Goal: Task Accomplishment & Management: Use online tool/utility

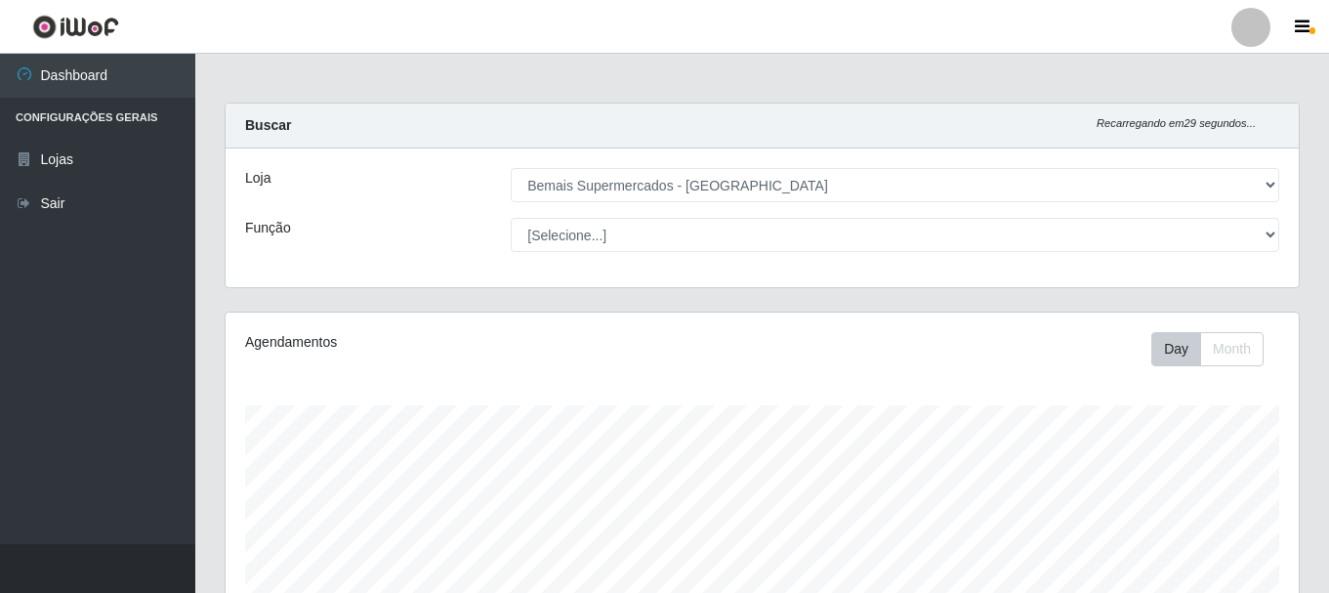
select select "249"
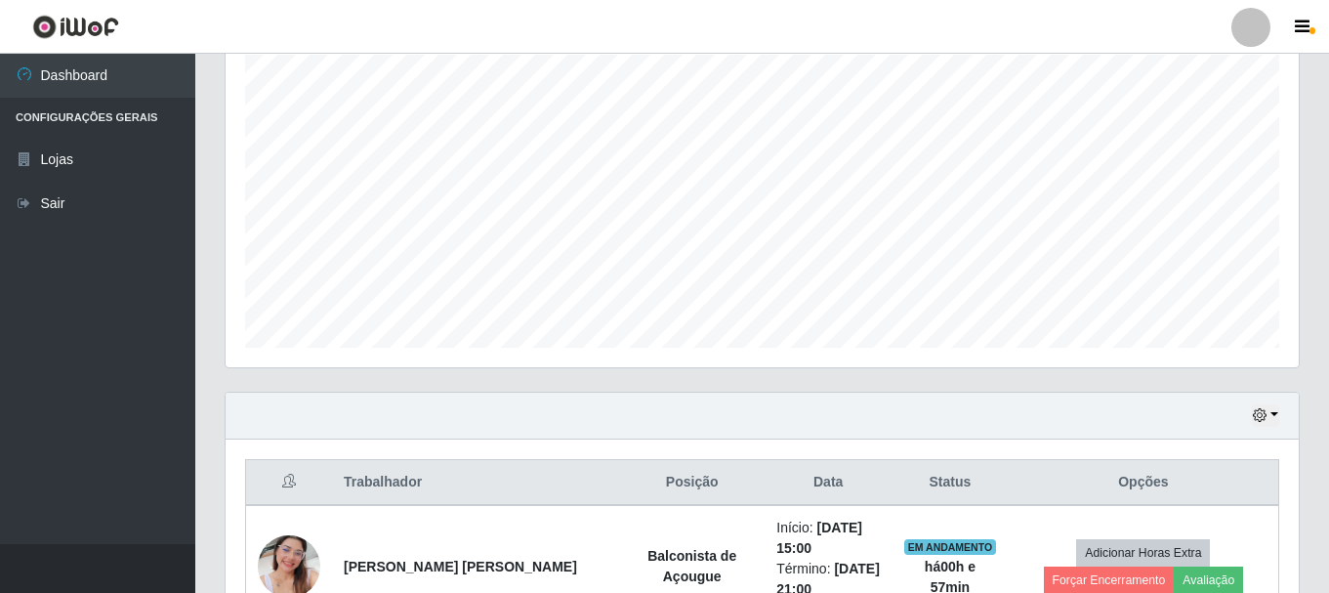
scroll to position [476, 0]
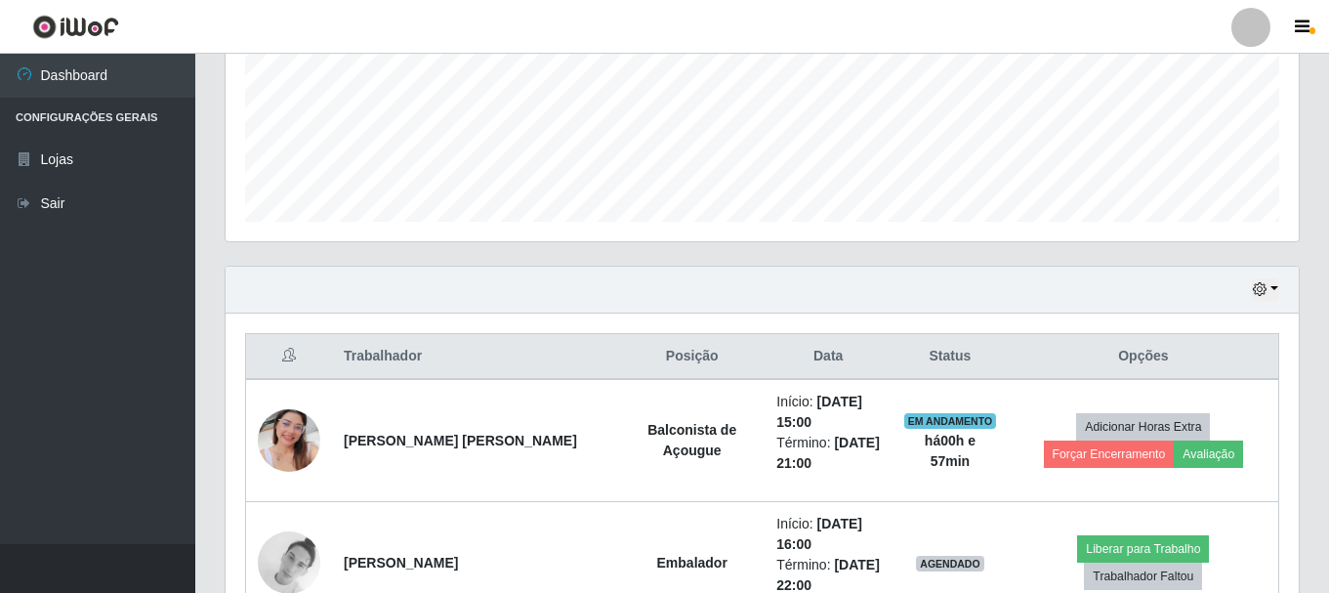
click at [1279, 287] on div "Hoje 1 dia 3 dias 1 Semana Não encerrados" at bounding box center [762, 290] width 1073 height 47
click at [1276, 287] on button "button" at bounding box center [1265, 289] width 27 height 22
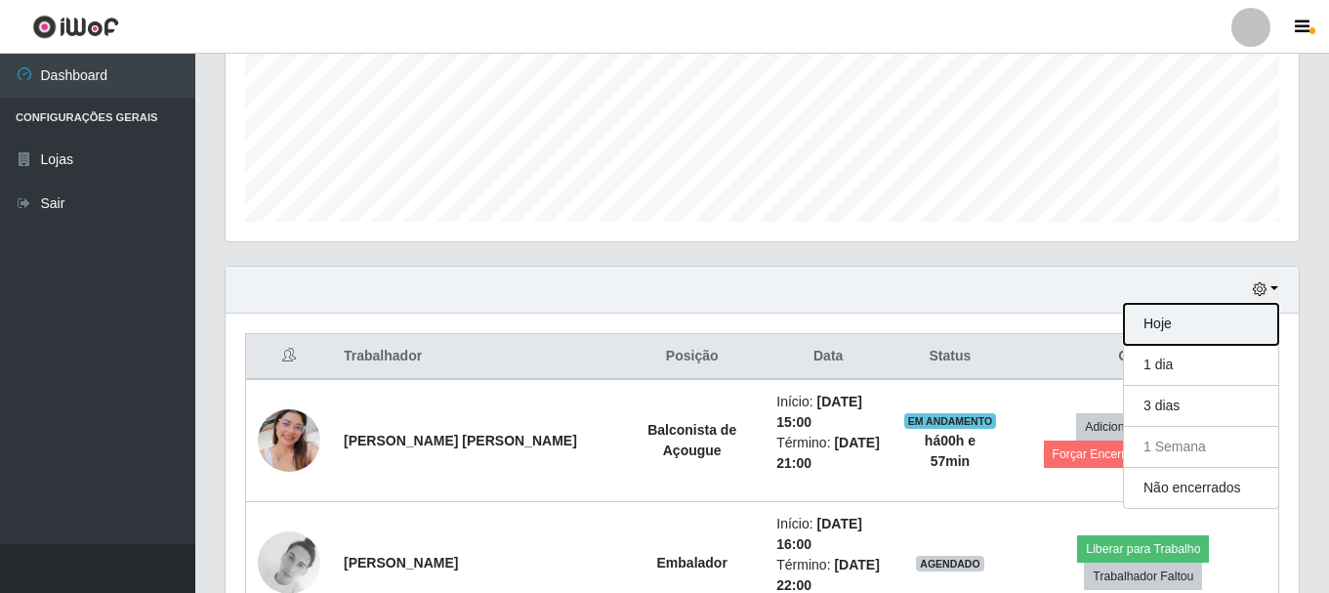
click at [1222, 308] on button "Hoje" at bounding box center [1201, 324] width 154 height 41
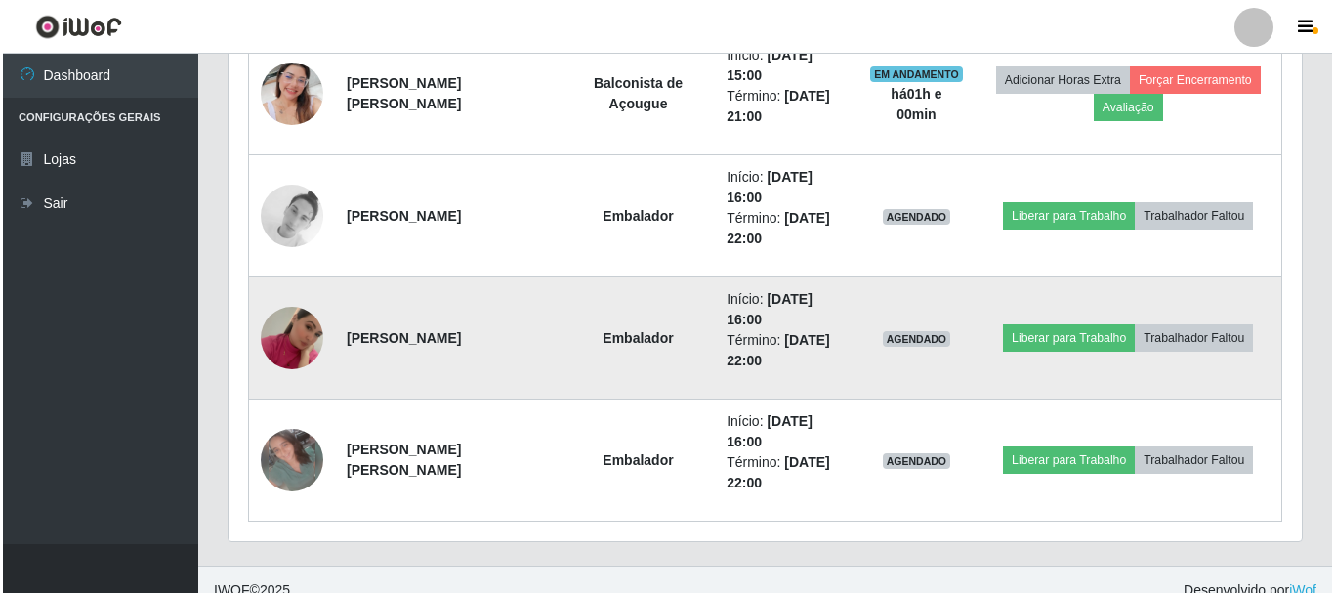
scroll to position [844, 0]
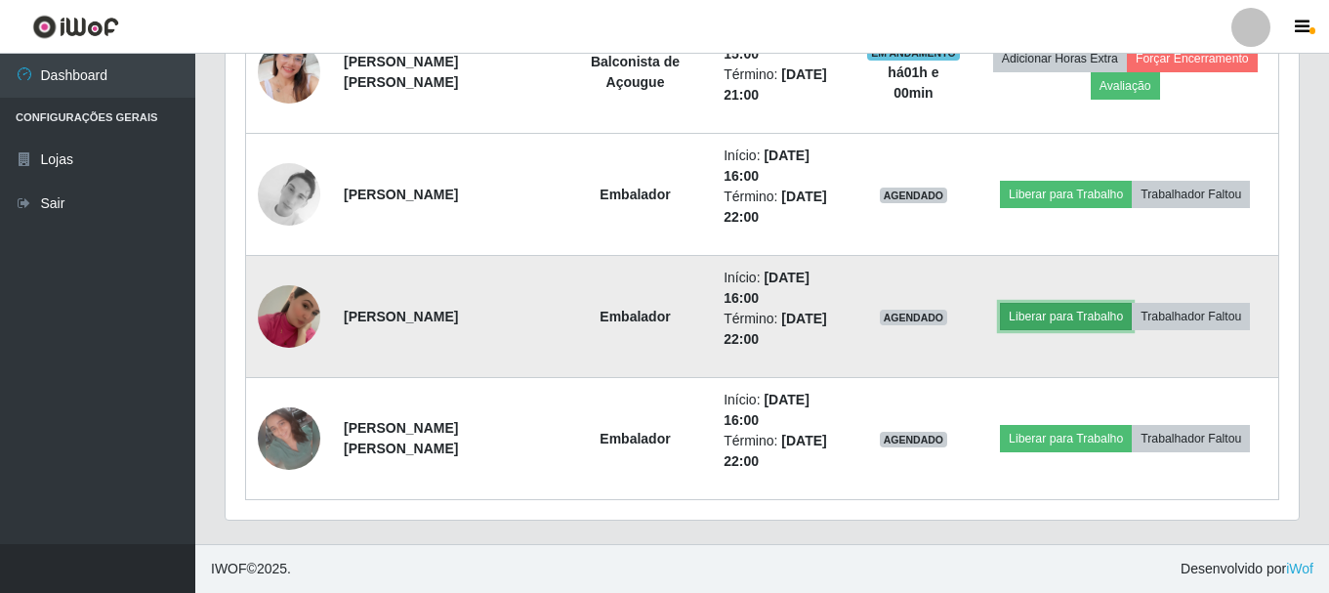
click at [1022, 312] on button "Liberar para Trabalho" at bounding box center [1066, 316] width 132 height 27
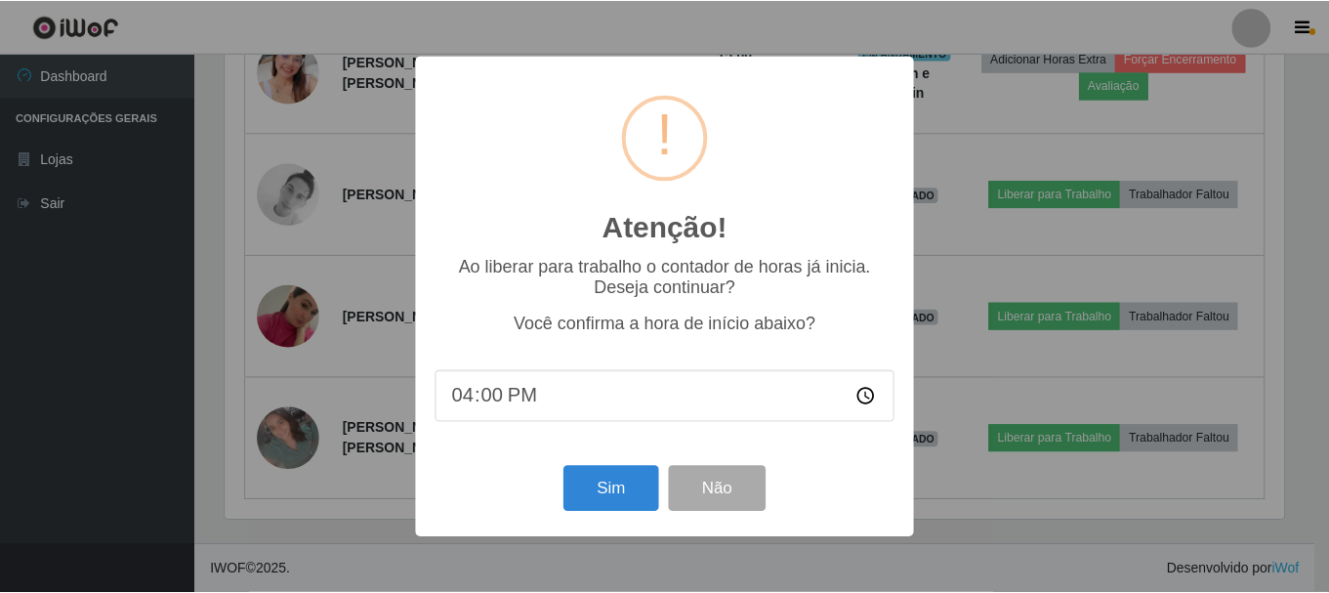
scroll to position [405, 1063]
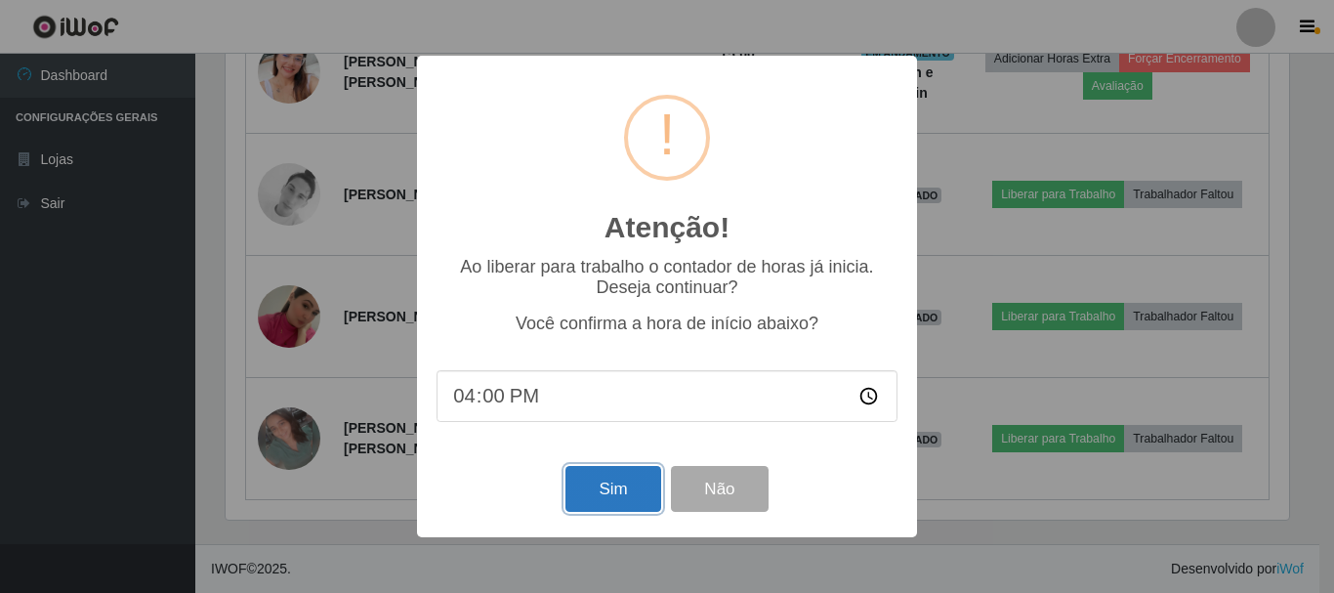
click at [600, 501] on button "Sim" at bounding box center [612, 489] width 95 height 46
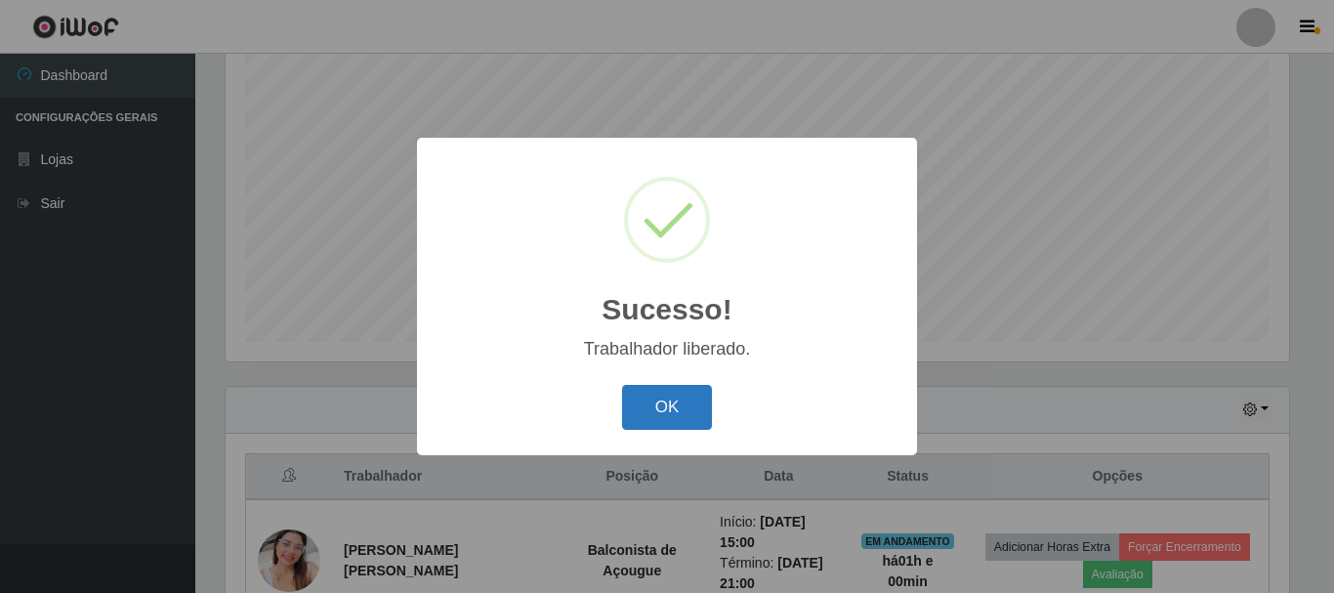
click at [704, 391] on button "OK" at bounding box center [667, 408] width 91 height 46
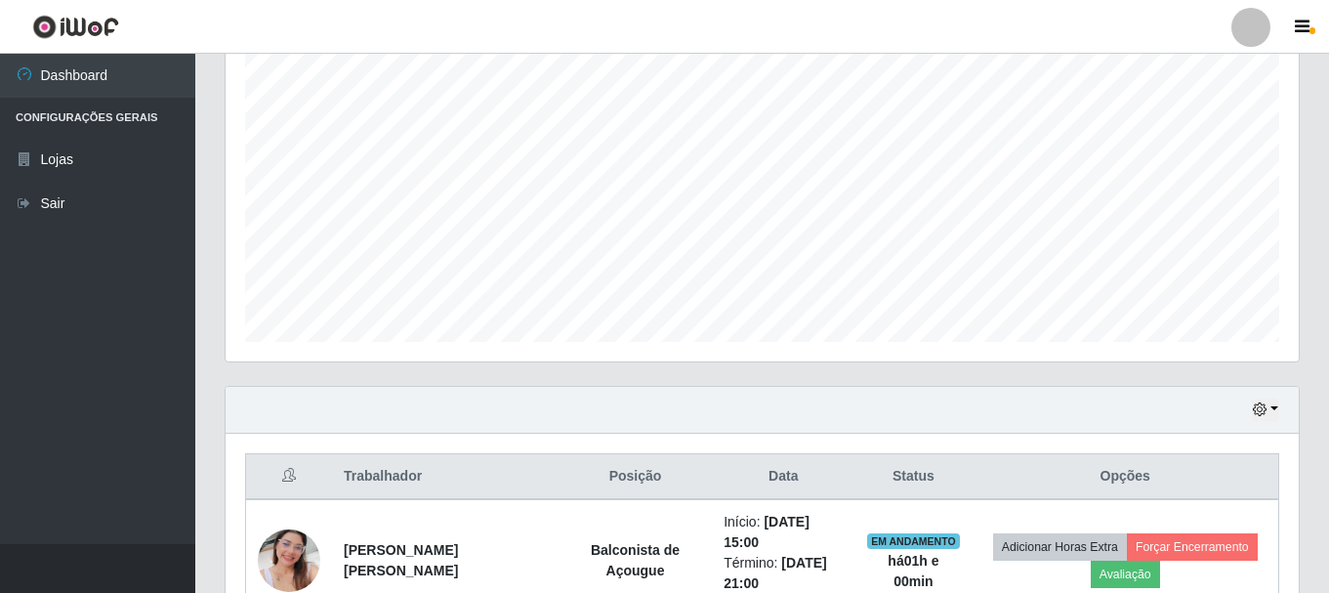
scroll to position [844, 0]
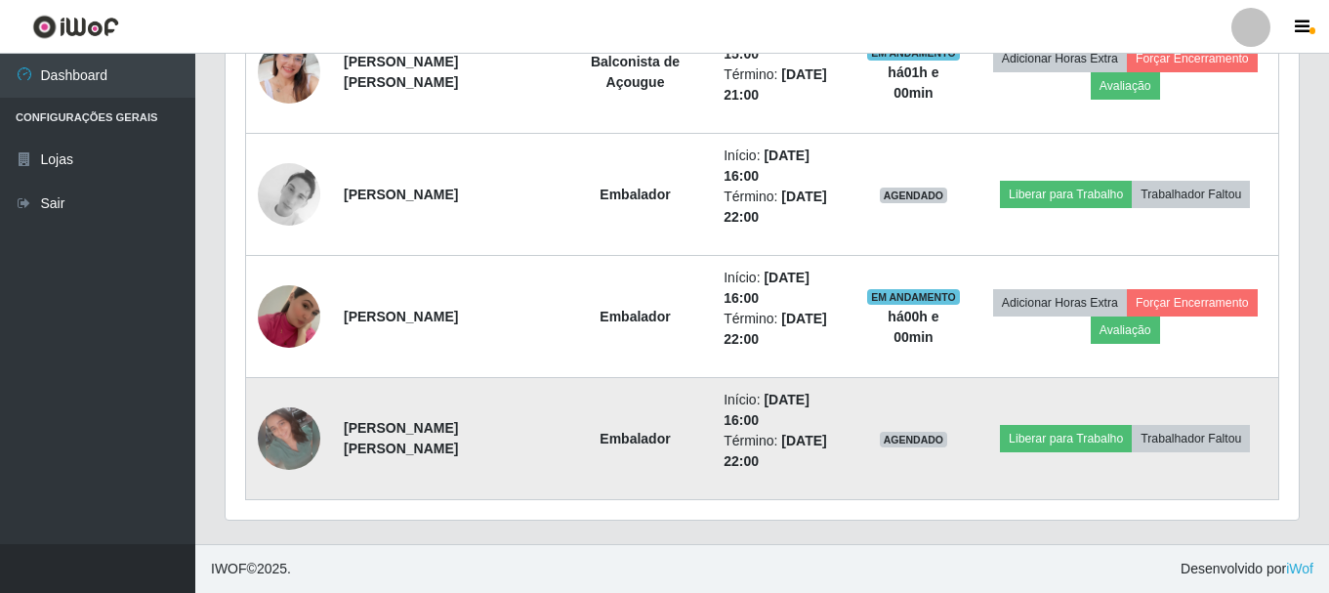
click at [1051, 454] on td "Liberar para Trabalho Trabalhador Faltou" at bounding box center [1124, 439] width 307 height 122
click at [1047, 430] on button "Liberar para Trabalho" at bounding box center [1066, 438] width 132 height 27
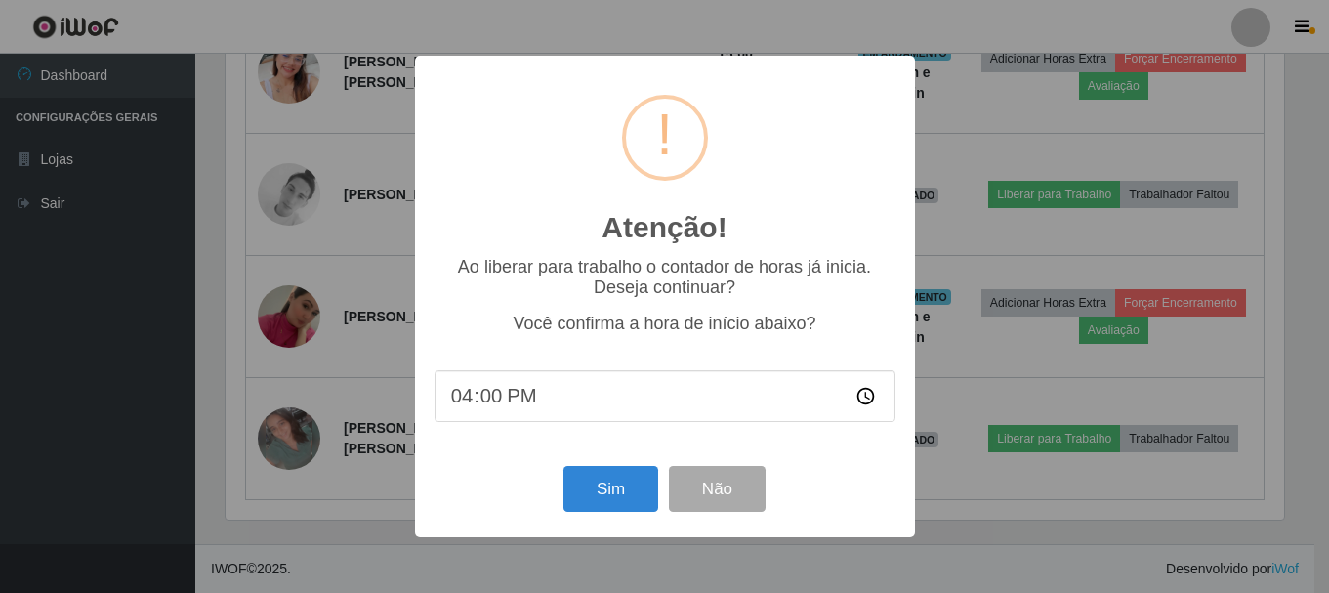
scroll to position [405, 1063]
click at [596, 481] on button "Sim" at bounding box center [612, 489] width 95 height 46
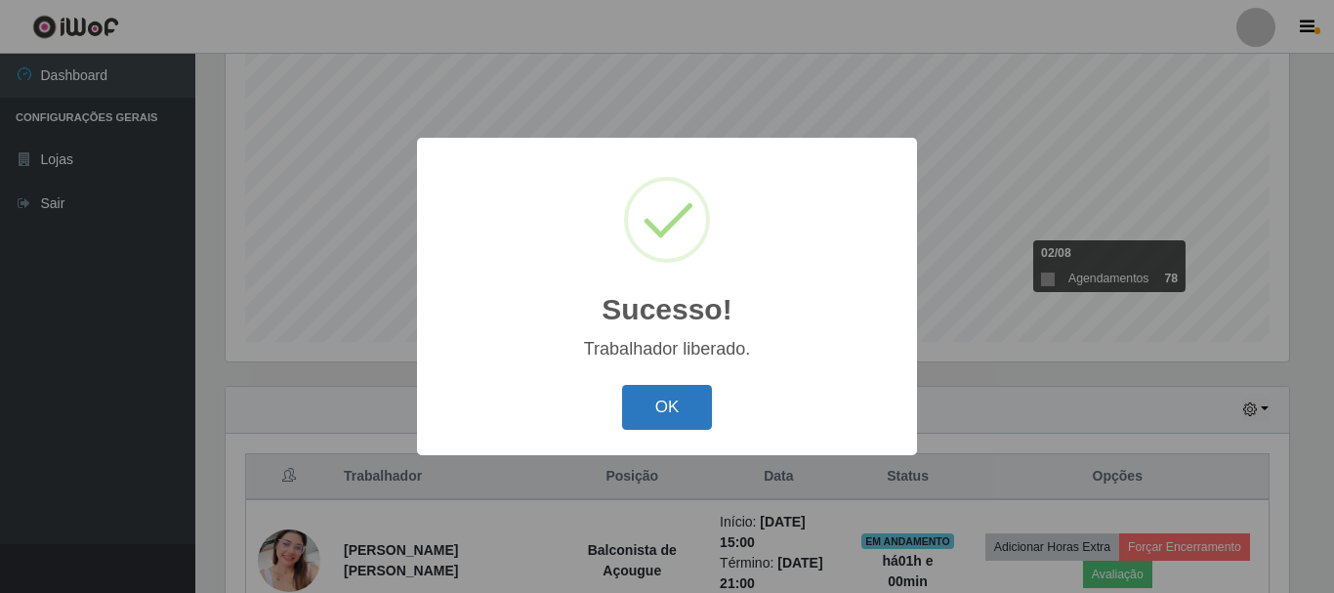
click at [632, 400] on button "OK" at bounding box center [667, 408] width 91 height 46
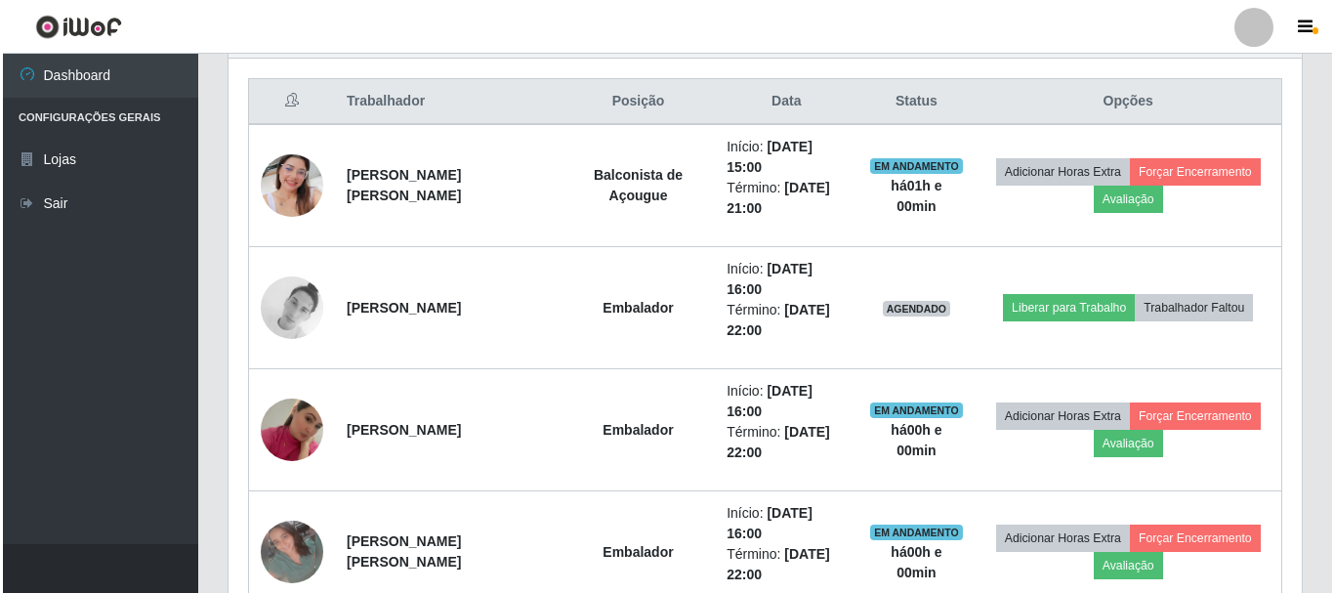
scroll to position [844, 0]
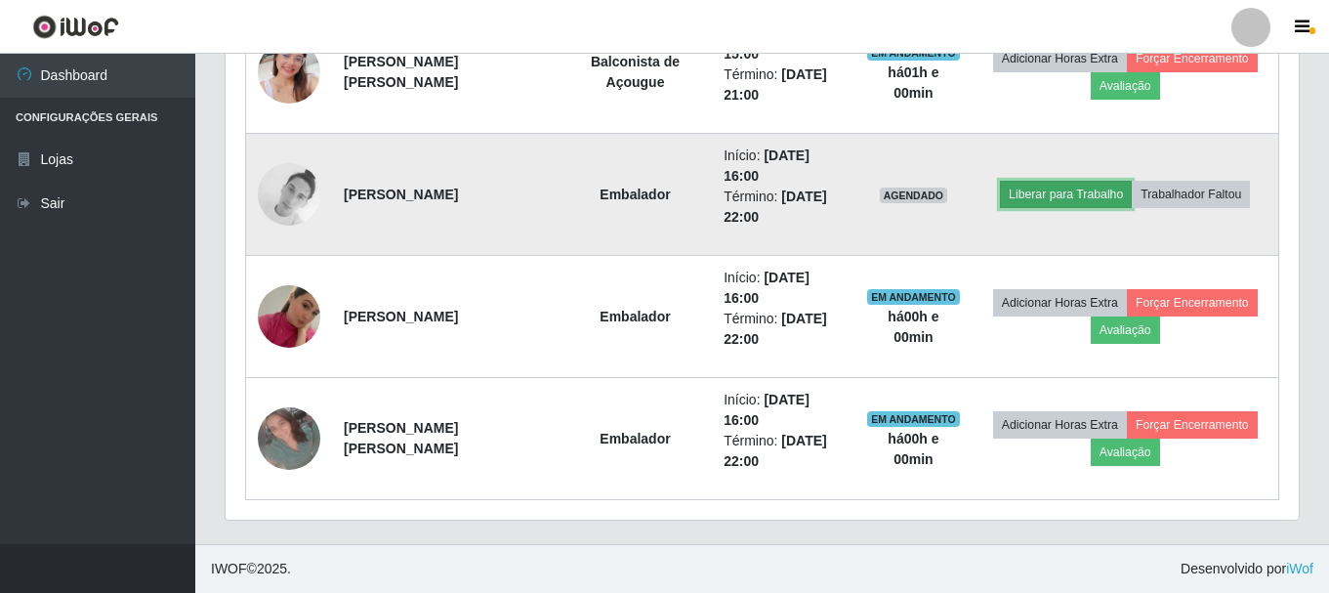
click at [1043, 201] on button "Liberar para Trabalho" at bounding box center [1066, 194] width 132 height 27
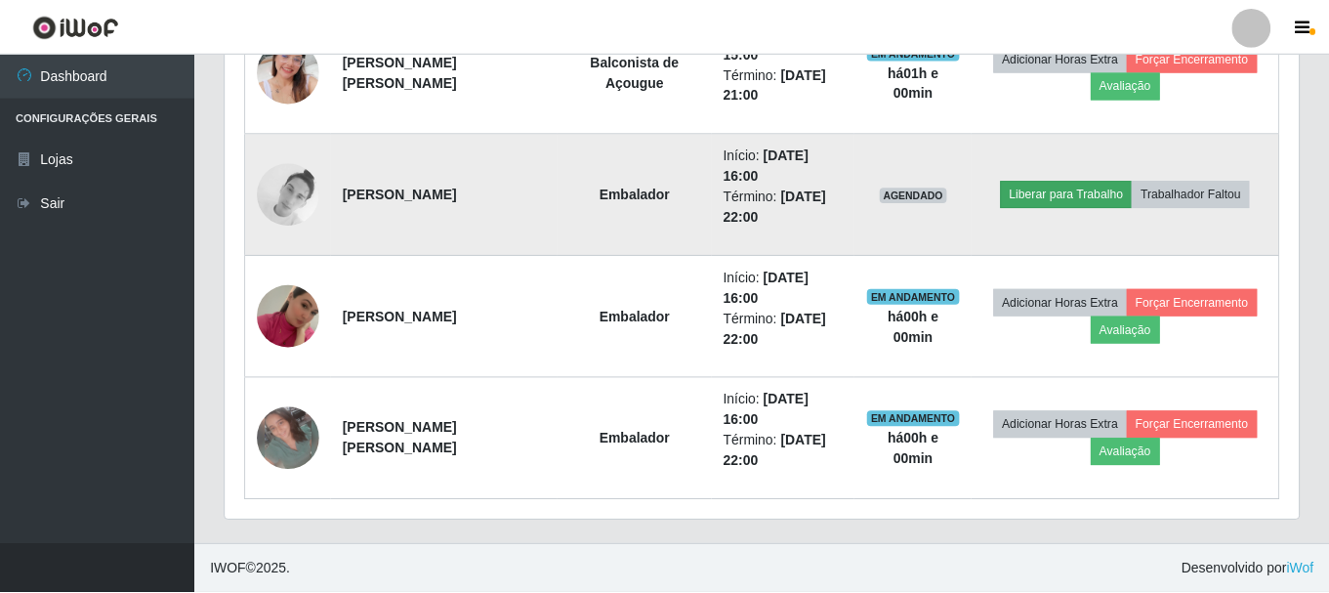
scroll to position [405, 1063]
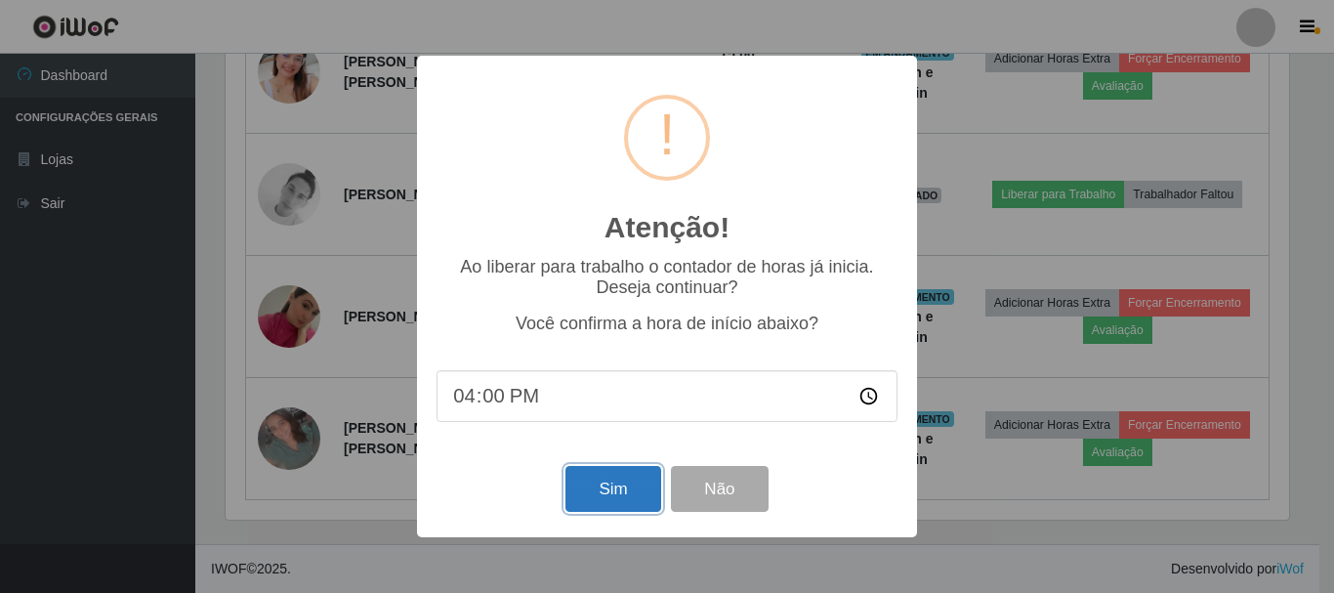
click at [587, 495] on button "Sim" at bounding box center [612, 489] width 95 height 46
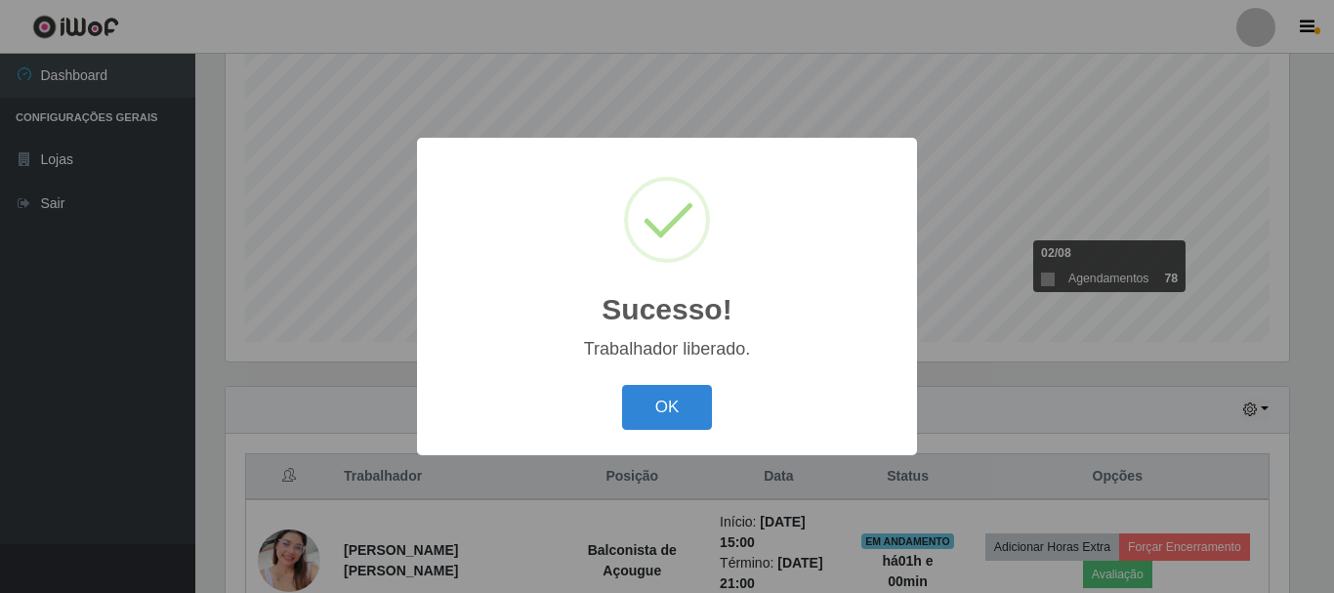
click at [669, 385] on div "OK Cancel" at bounding box center [666, 407] width 461 height 56
click at [669, 400] on button "OK" at bounding box center [667, 408] width 91 height 46
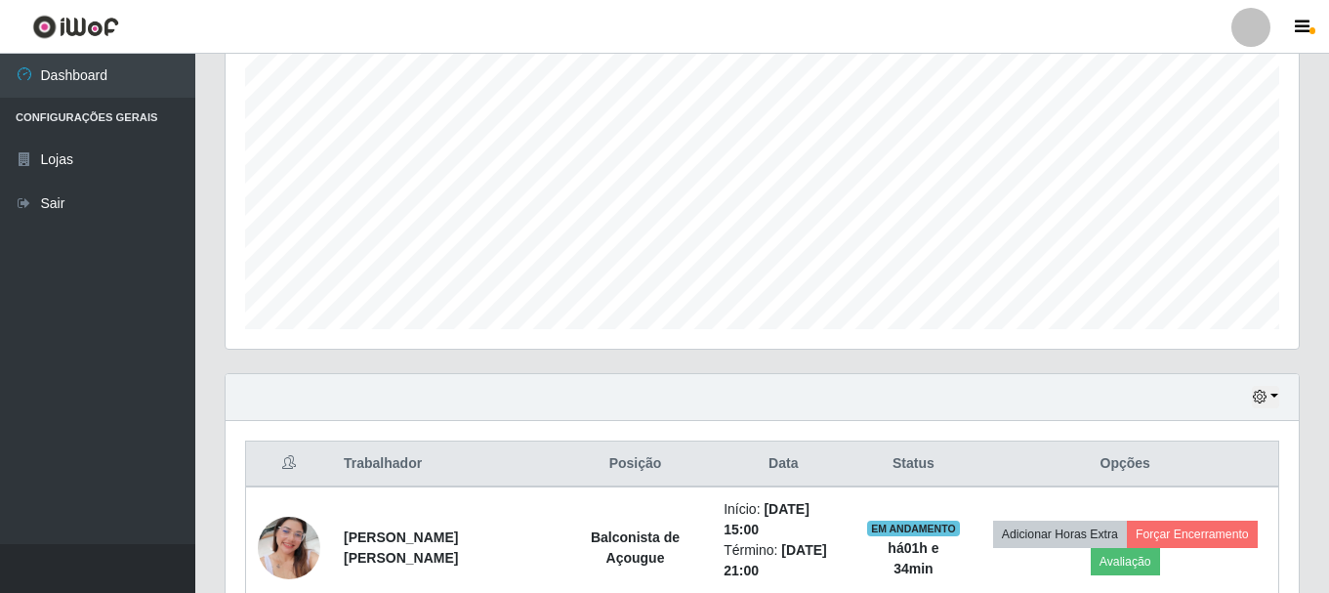
scroll to position [356, 0]
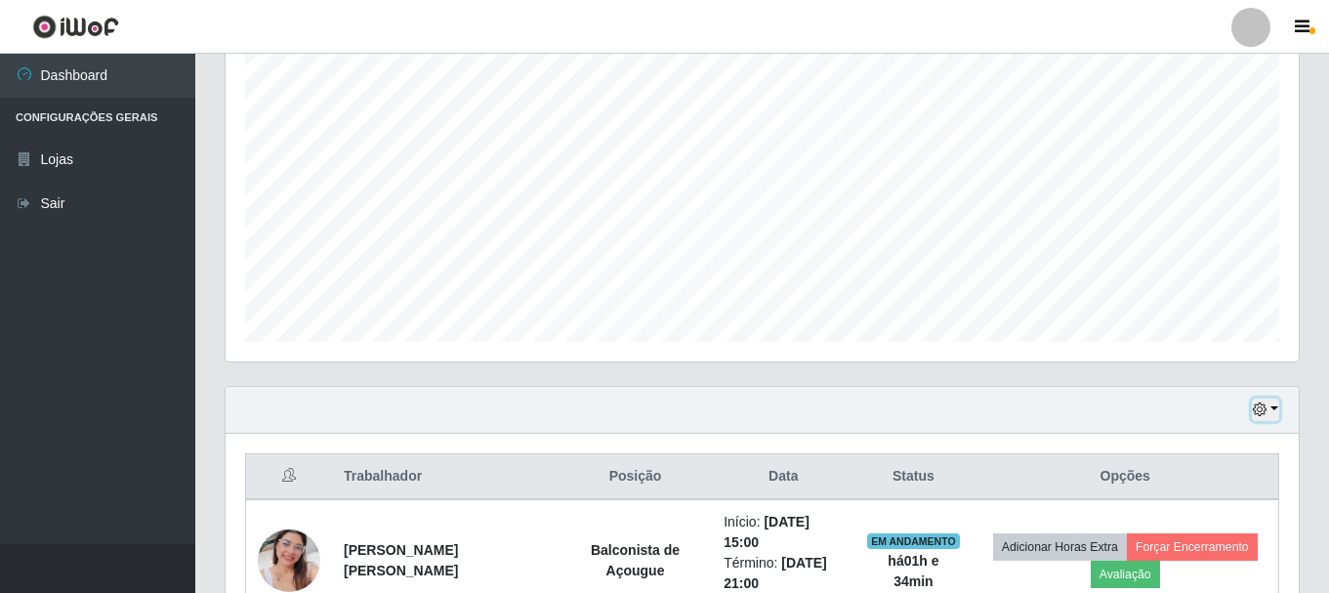
click at [1274, 413] on button "button" at bounding box center [1265, 409] width 27 height 22
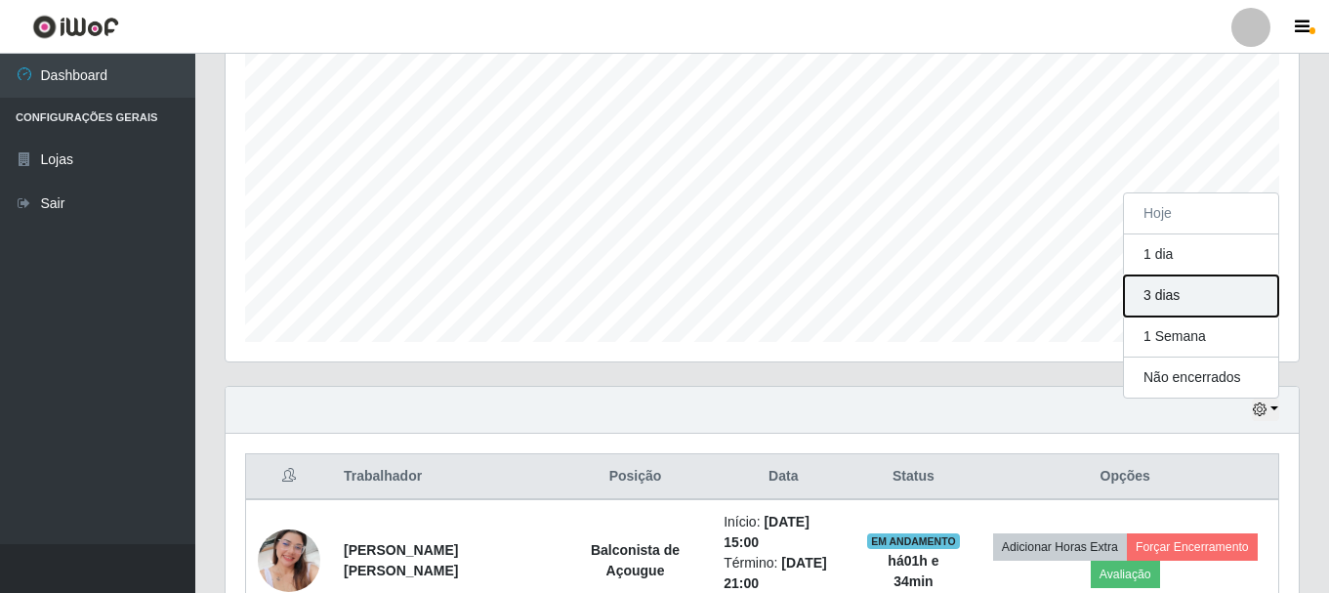
click at [1185, 295] on button "3 dias" at bounding box center [1201, 295] width 154 height 41
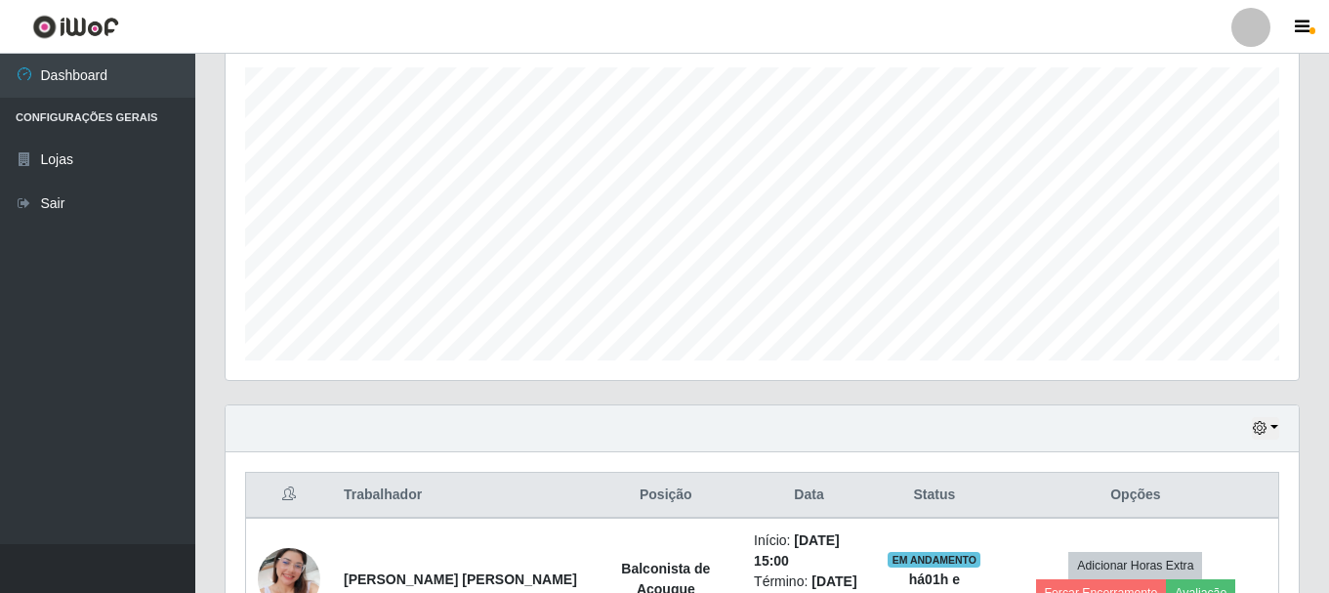
scroll to position [259, 0]
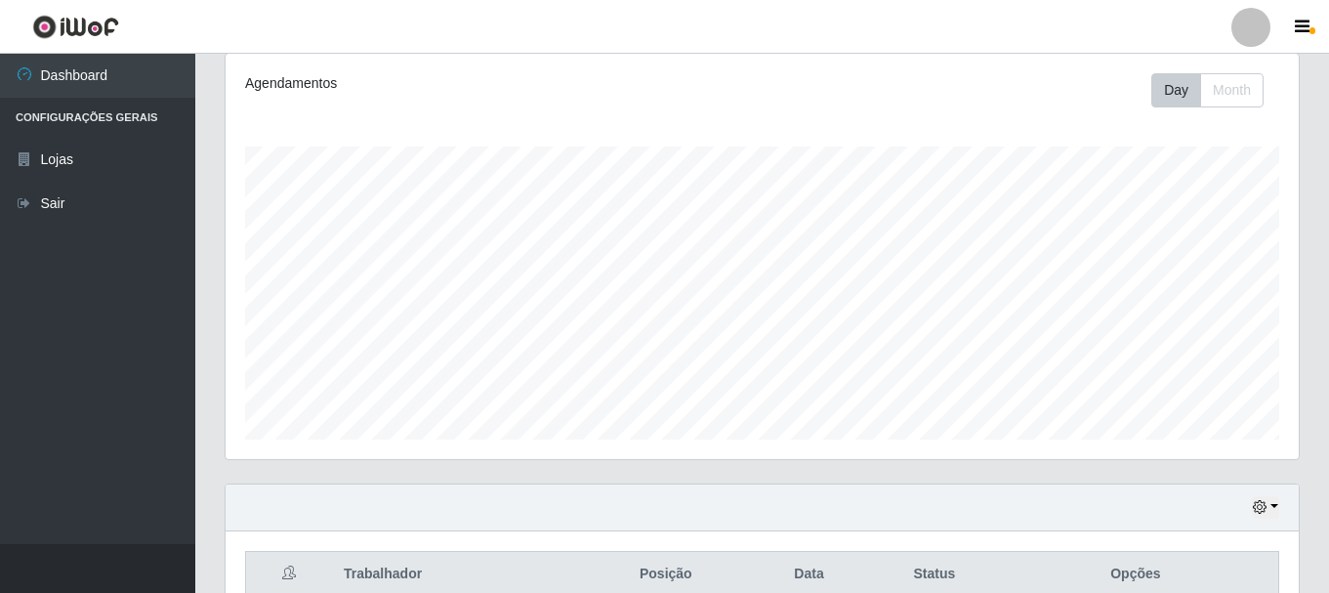
click at [1277, 507] on div "Hoje 1 dia 3 dias 1 Semana Não encerrados" at bounding box center [762, 507] width 1073 height 47
click at [1273, 510] on button "button" at bounding box center [1265, 507] width 27 height 22
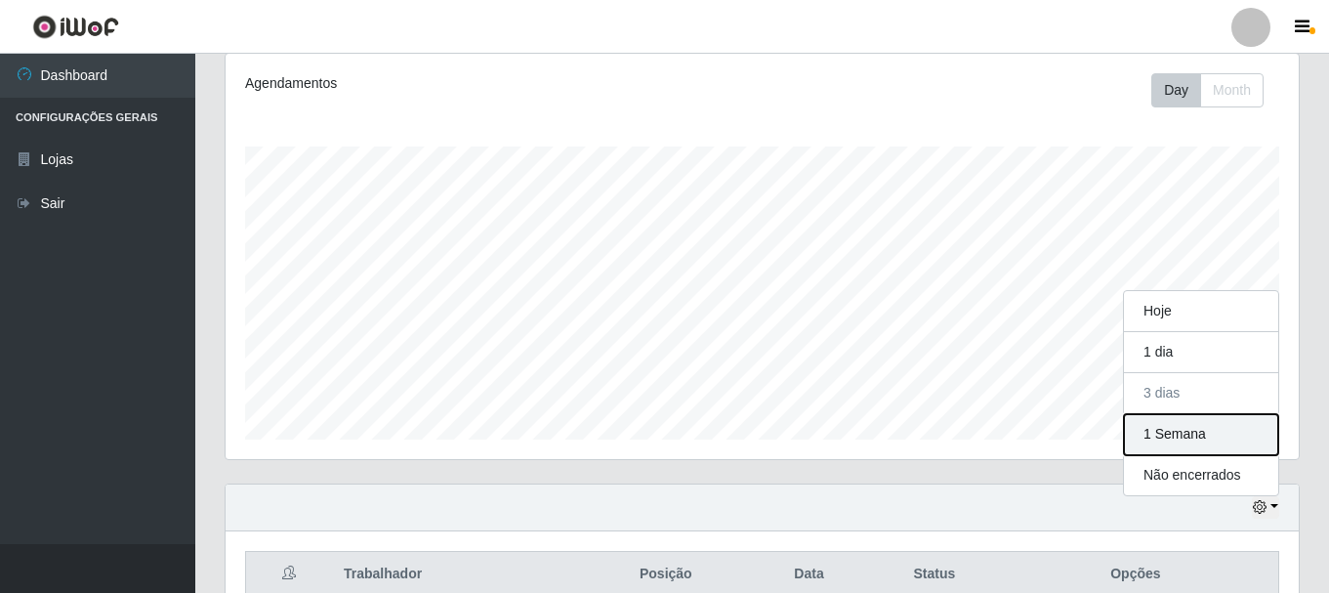
click at [1190, 431] on button "1 Semana" at bounding box center [1201, 434] width 154 height 41
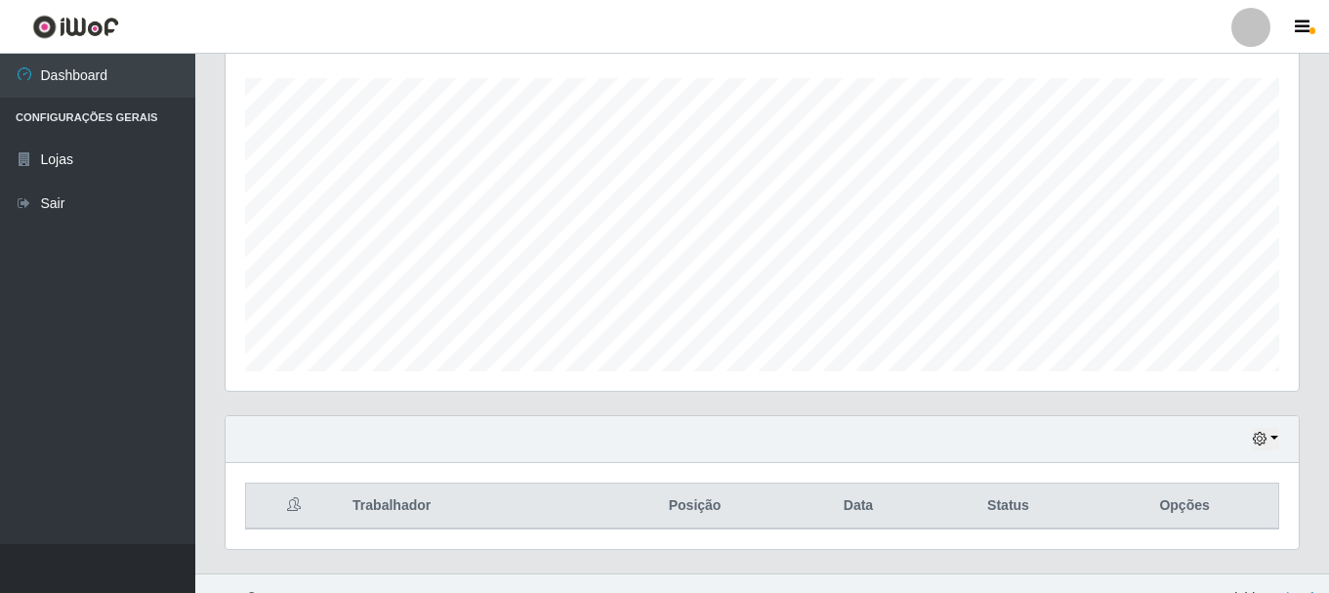
scroll to position [356, 0]
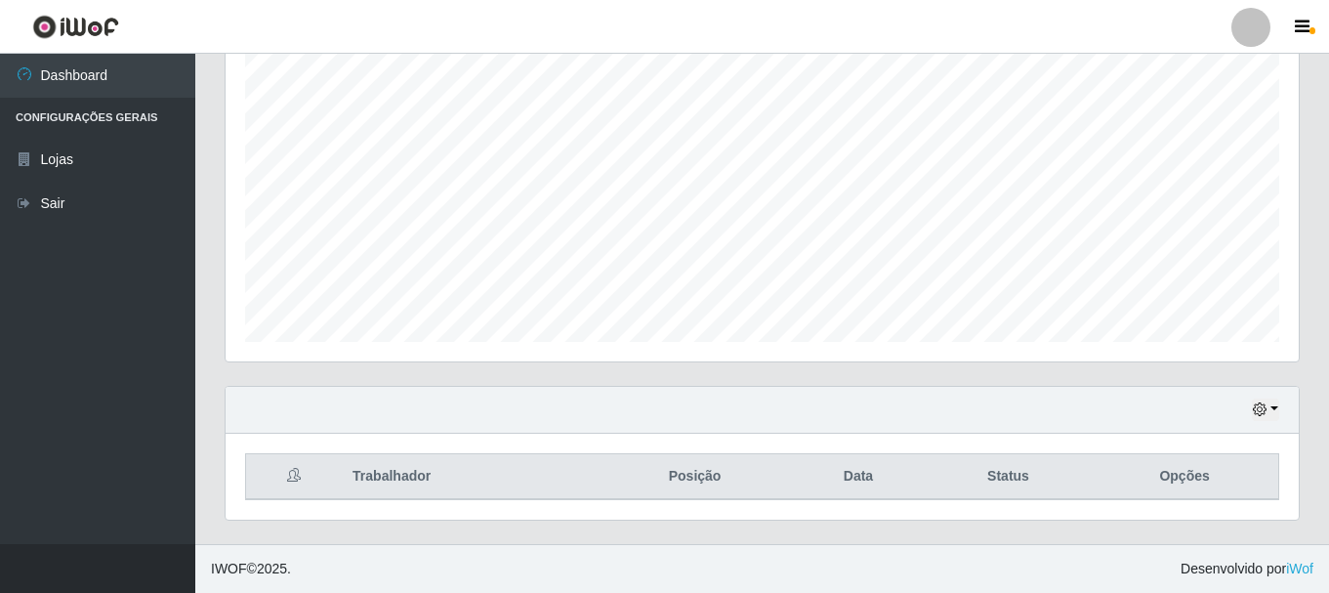
click at [1311, 417] on div "Hoje 1 dia 3 [PERSON_NAME] 1 Semana Não encerrados Trabalhador Posição Data Sta…" at bounding box center [762, 465] width 1104 height 158
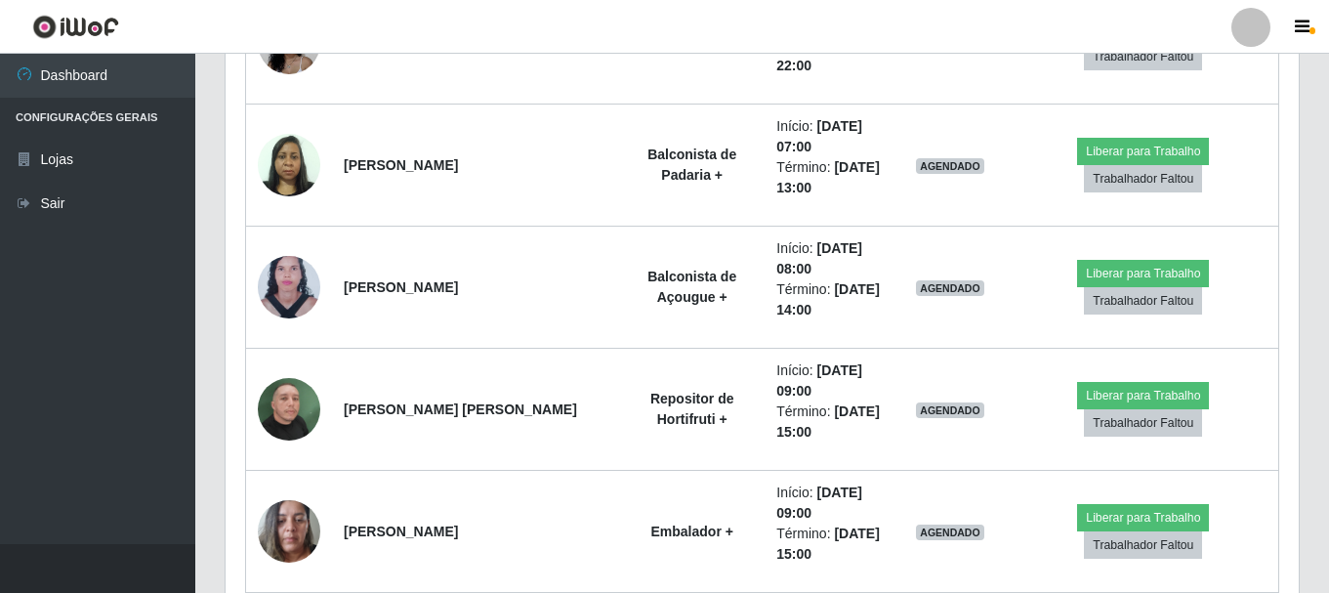
scroll to position [2602, 0]
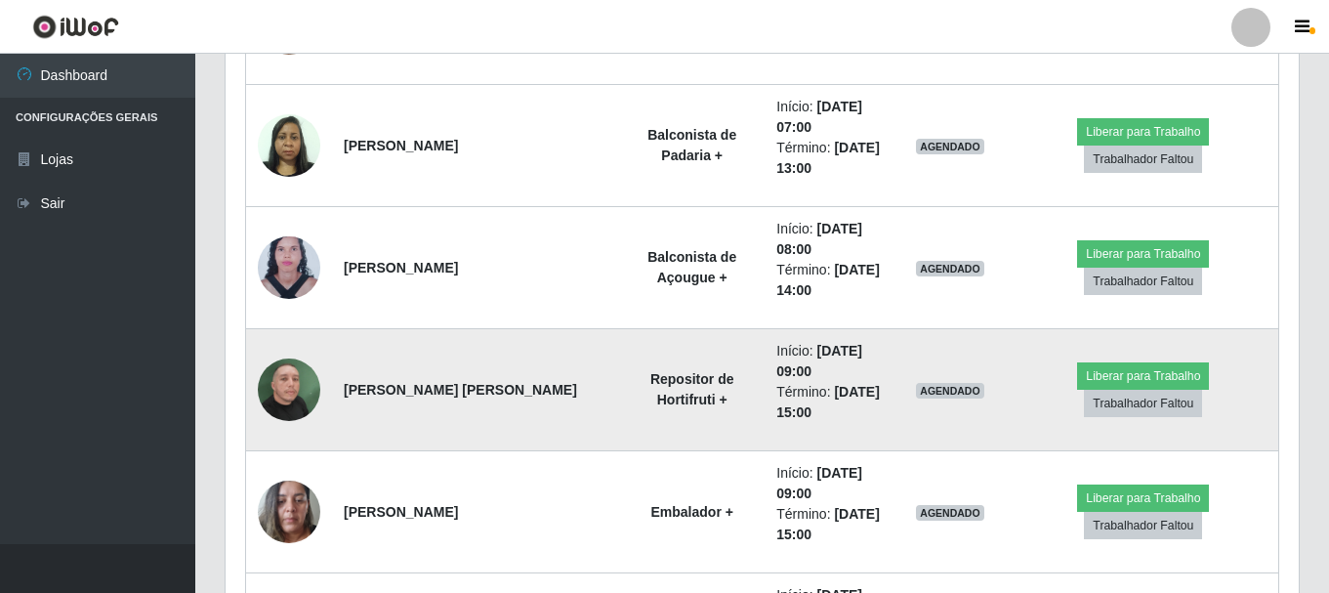
click at [299, 398] on img at bounding box center [289, 389] width 62 height 111
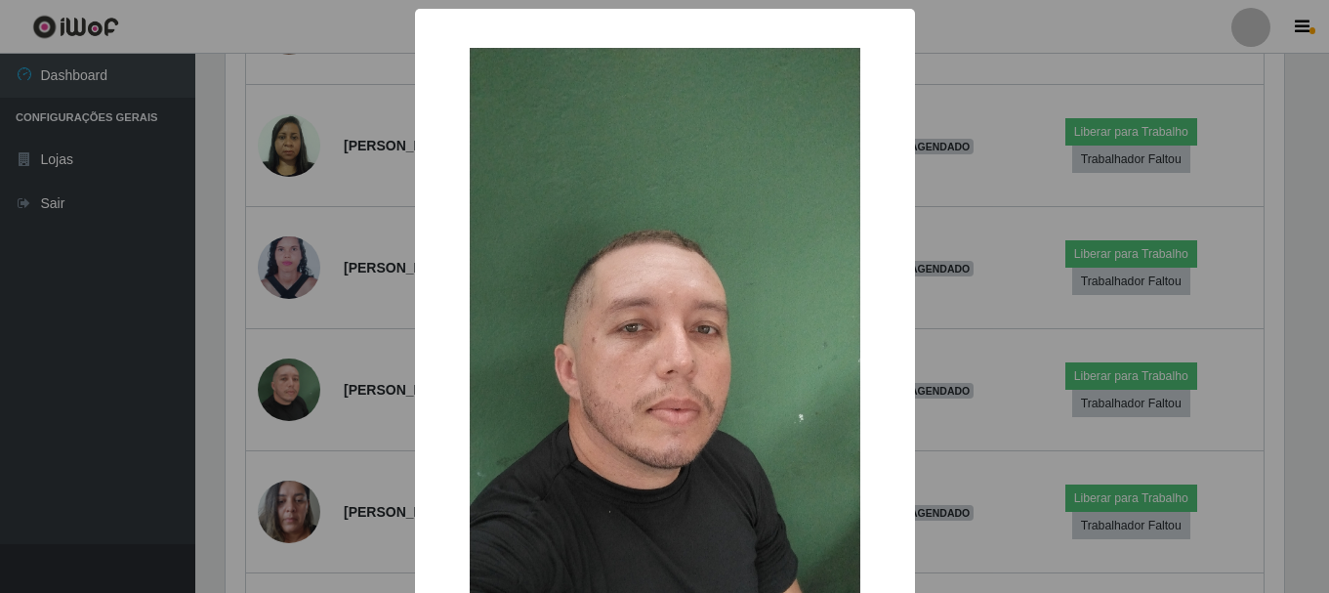
scroll to position [405, 1063]
click at [998, 113] on div "× OK Cancel" at bounding box center [667, 296] width 1334 height 593
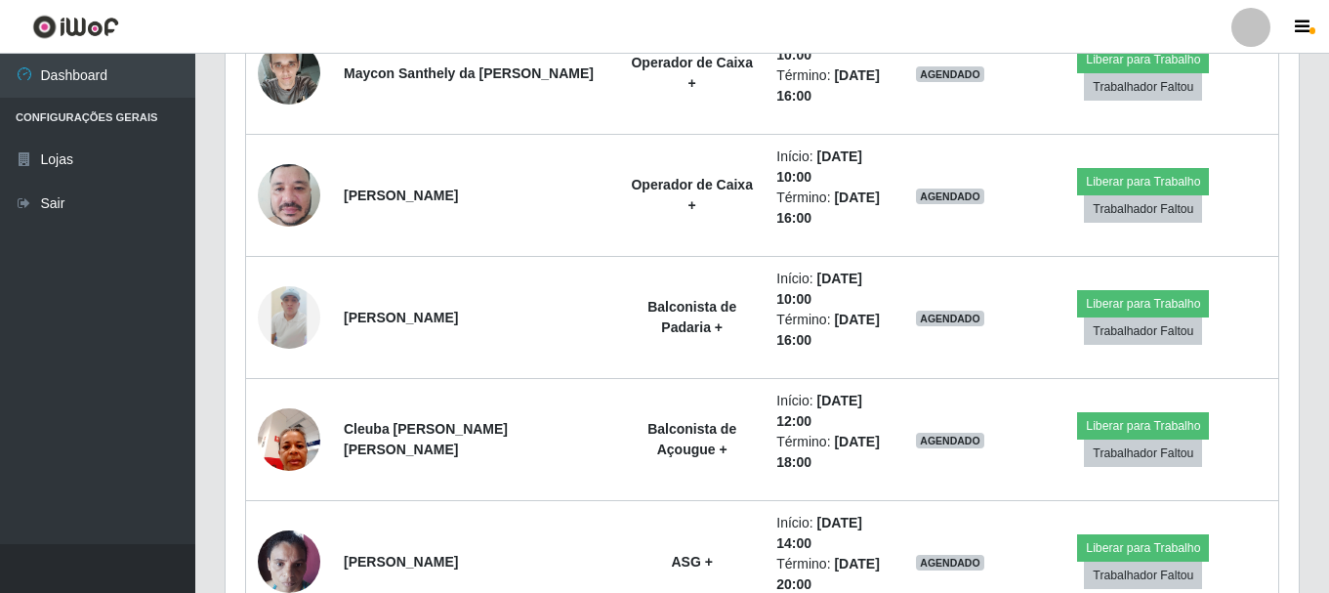
scroll to position [6702, 0]
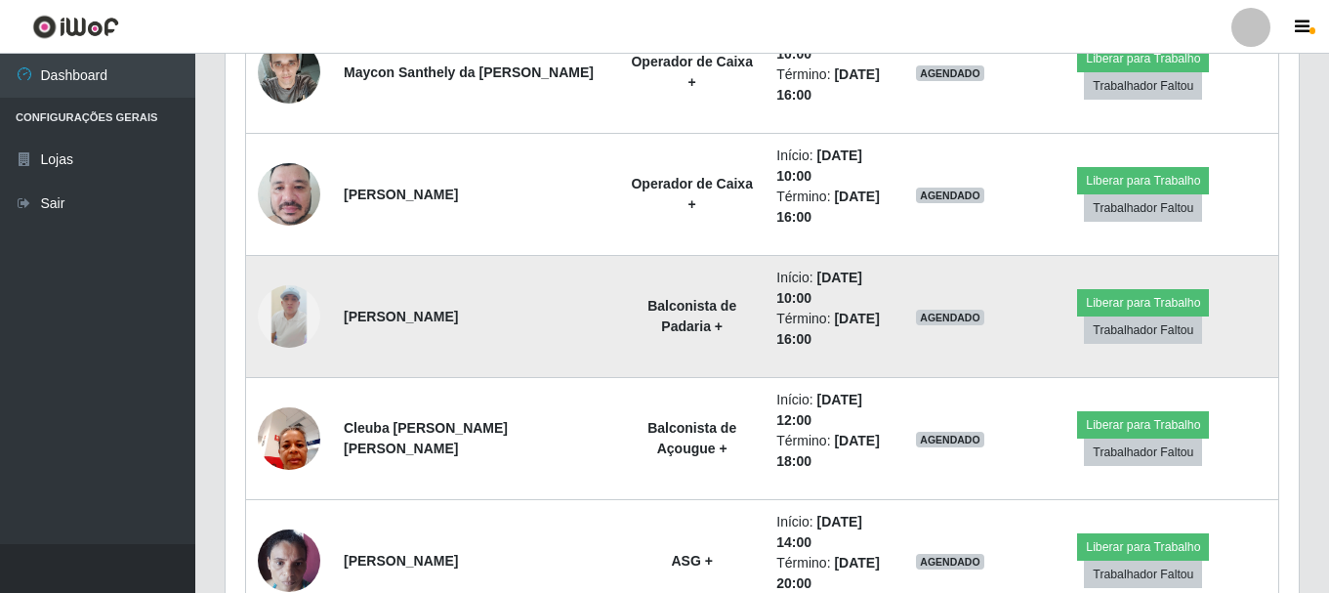
click at [285, 308] on img at bounding box center [289, 316] width 62 height 62
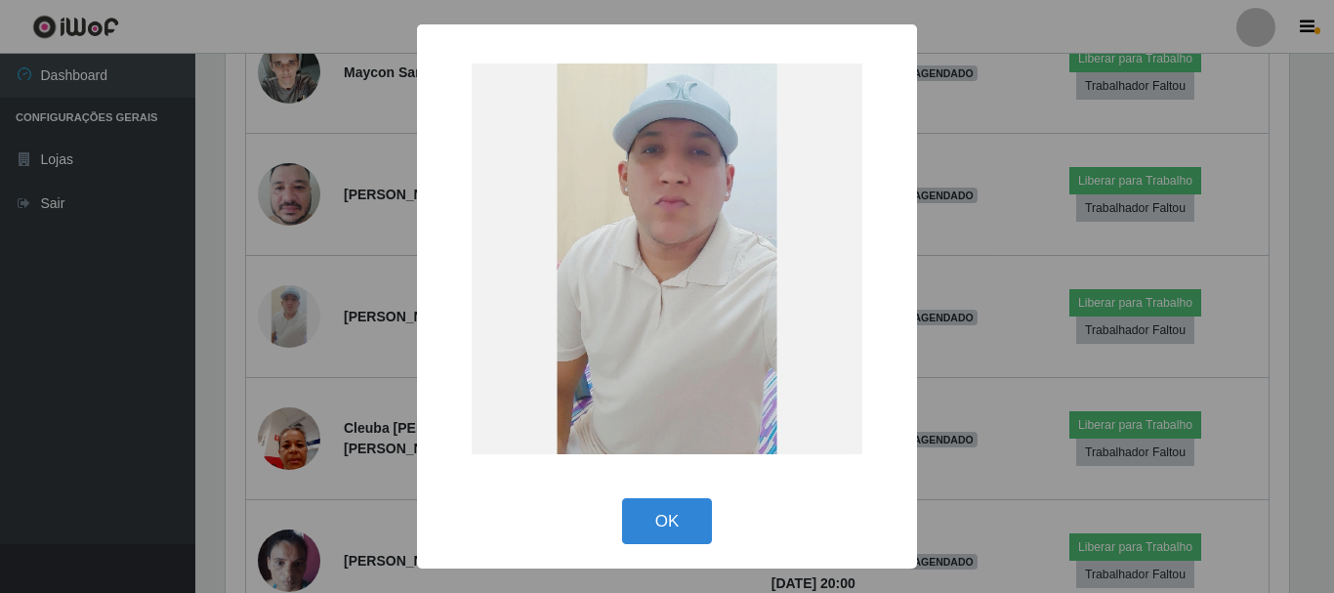
click at [947, 156] on div "× OK Cancel" at bounding box center [667, 296] width 1334 height 593
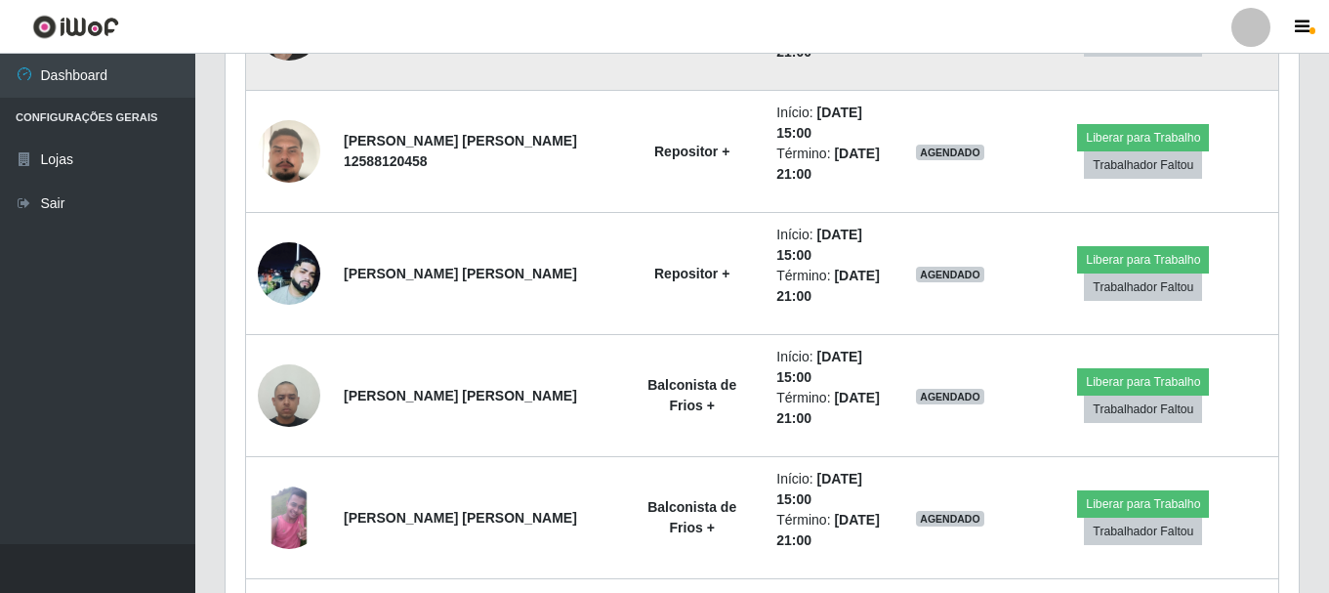
scroll to position [7385, 0]
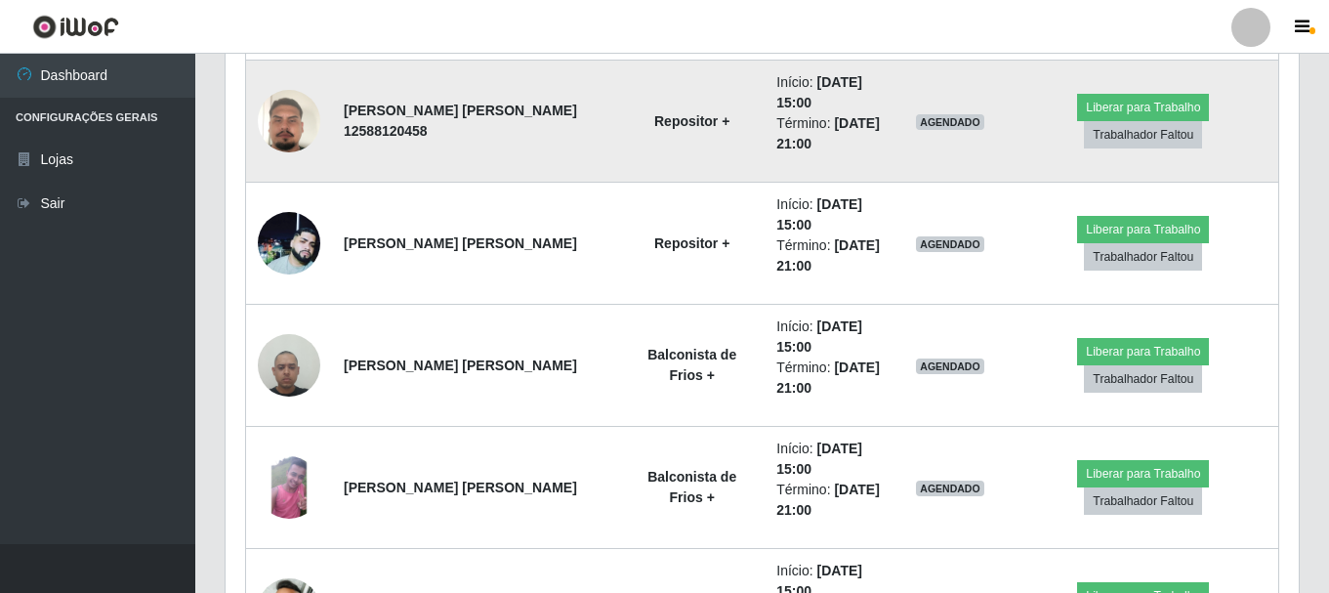
click at [277, 113] on img at bounding box center [289, 120] width 62 height 111
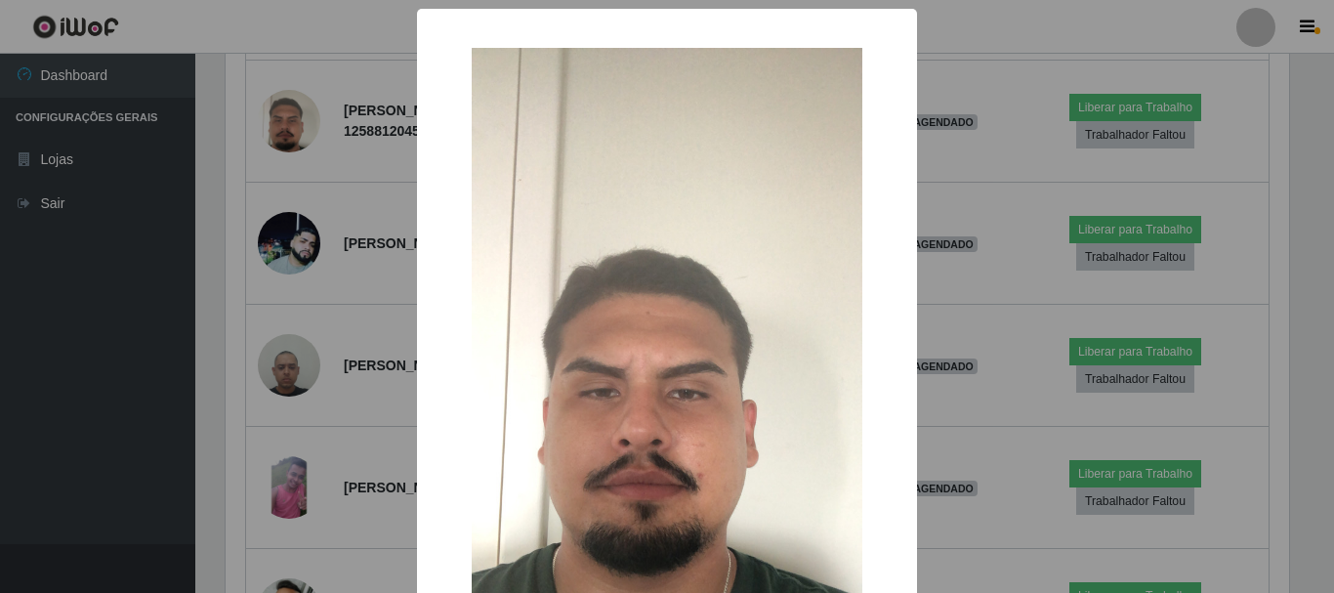
click at [968, 151] on div "× OK Cancel" at bounding box center [667, 296] width 1334 height 593
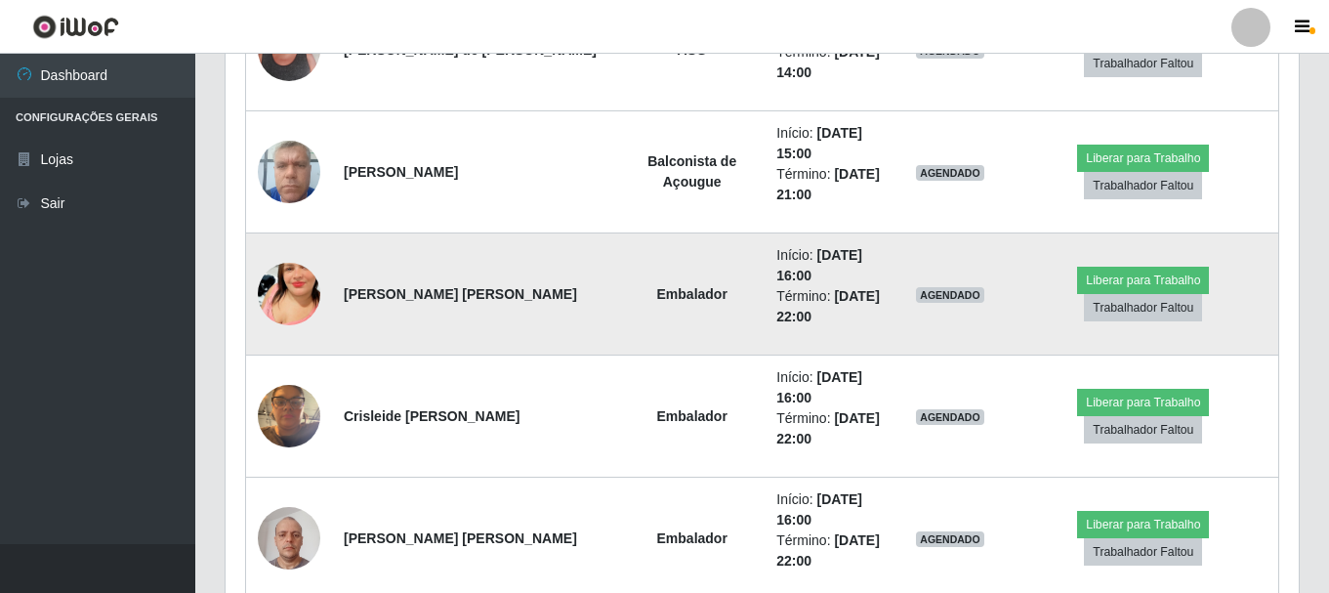
scroll to position [9655, 0]
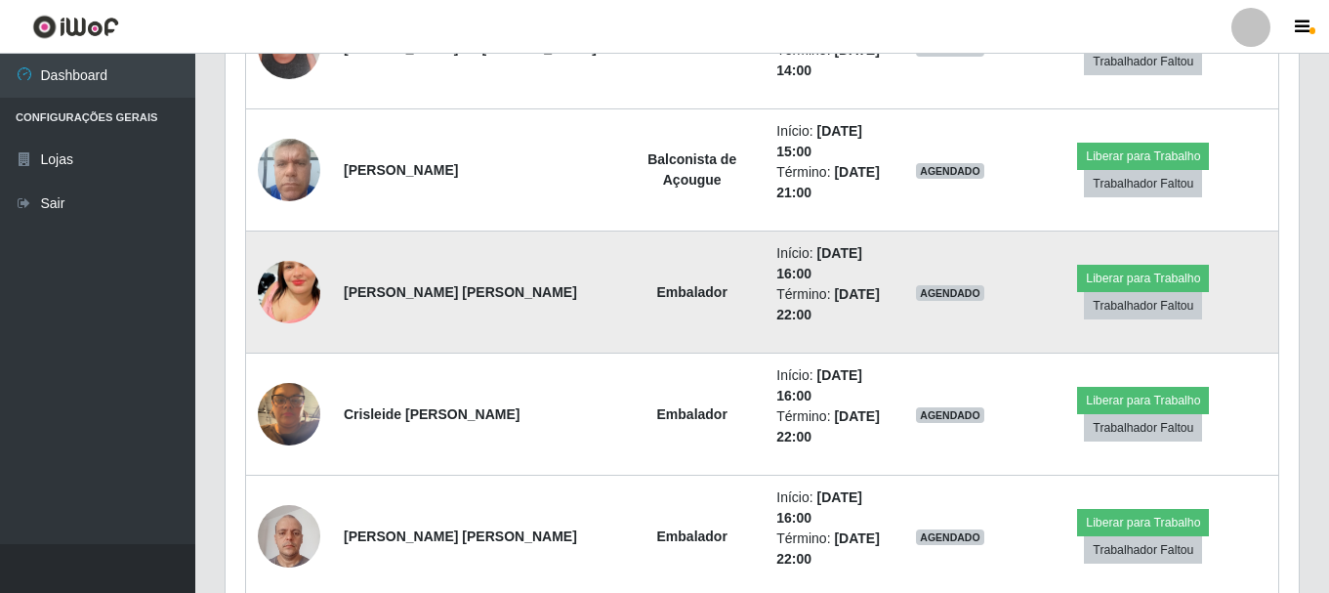
click at [307, 288] on img at bounding box center [289, 291] width 62 height 111
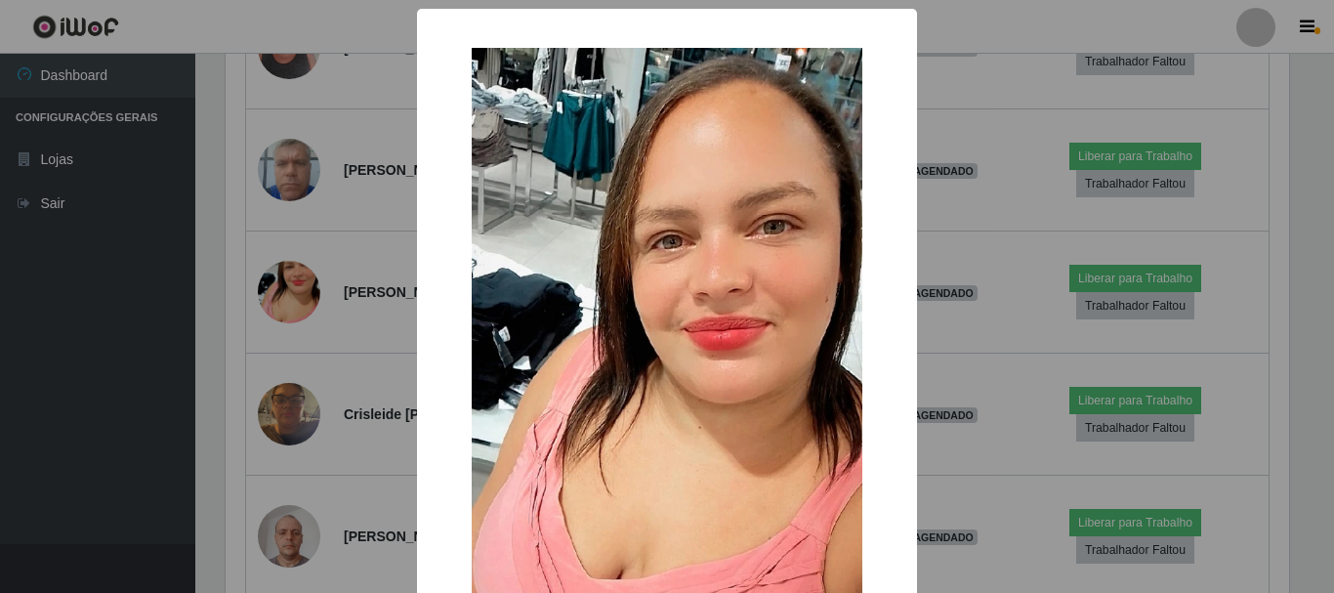
click at [982, 128] on div "× OK Cancel" at bounding box center [667, 296] width 1334 height 593
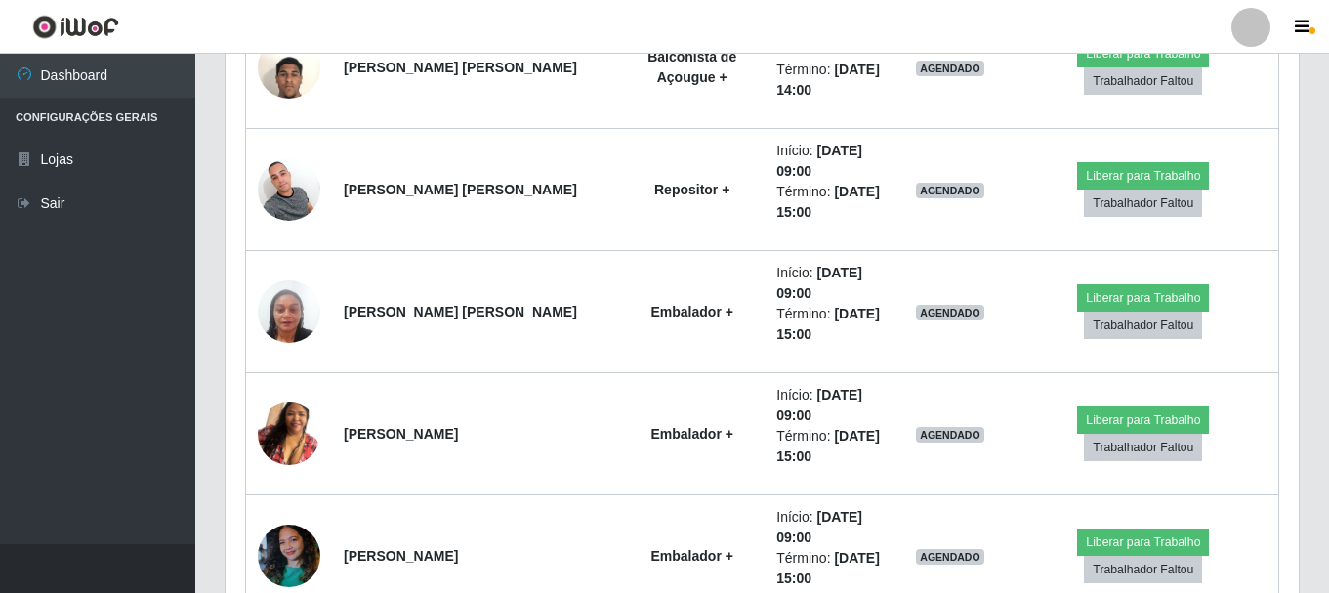
scroll to position [5457, 0]
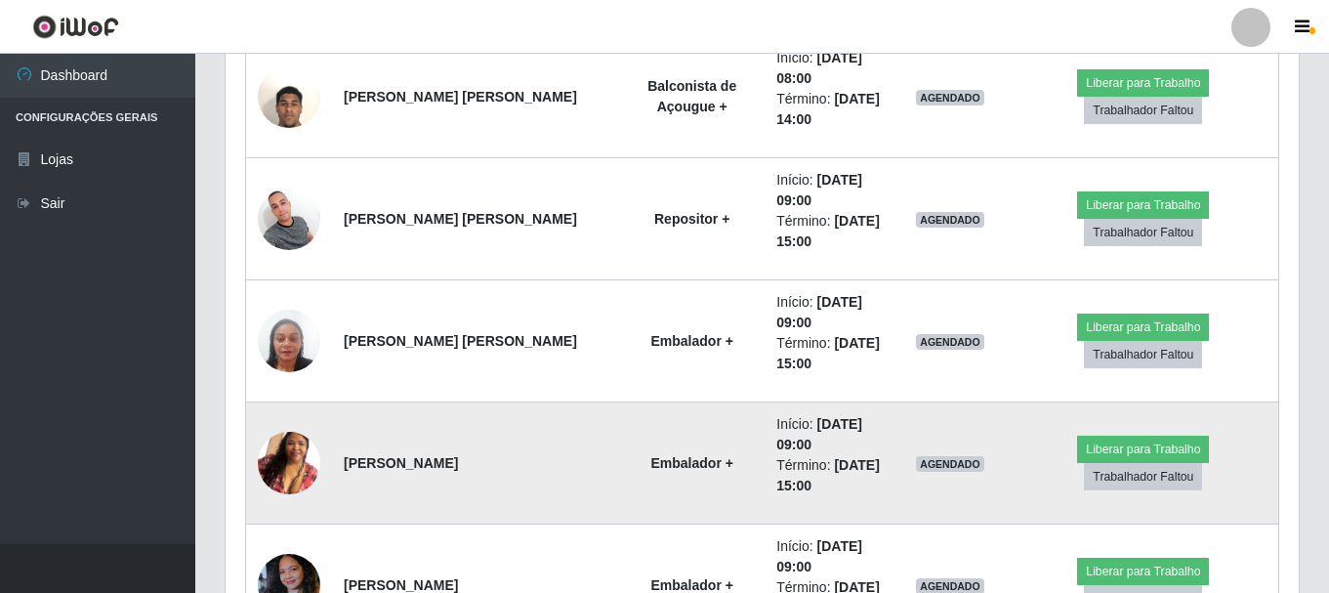
click at [290, 457] on img at bounding box center [289, 462] width 62 height 111
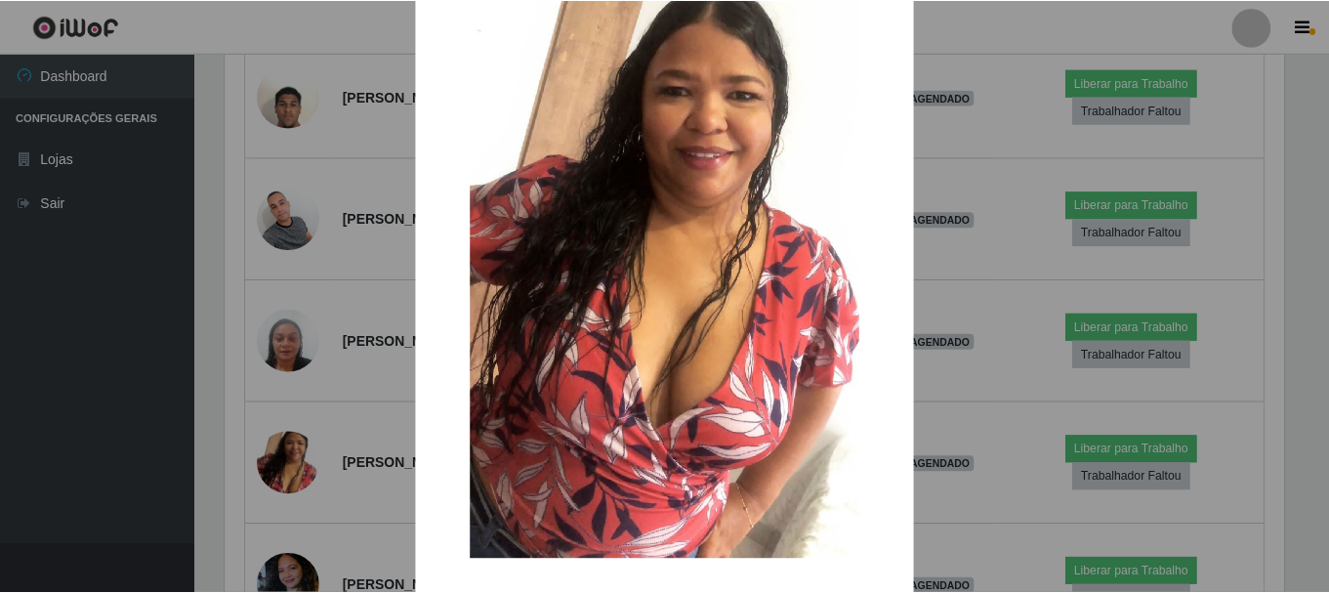
scroll to position [195, 0]
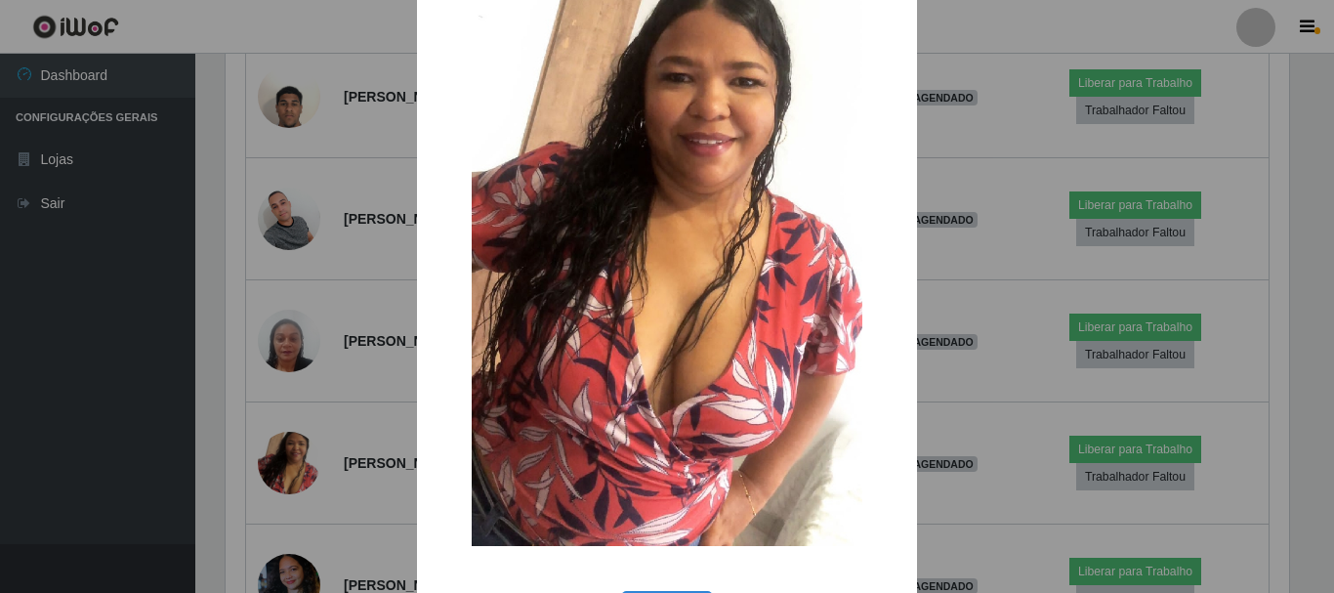
click at [991, 31] on div "× OK Cancel" at bounding box center [667, 296] width 1334 height 593
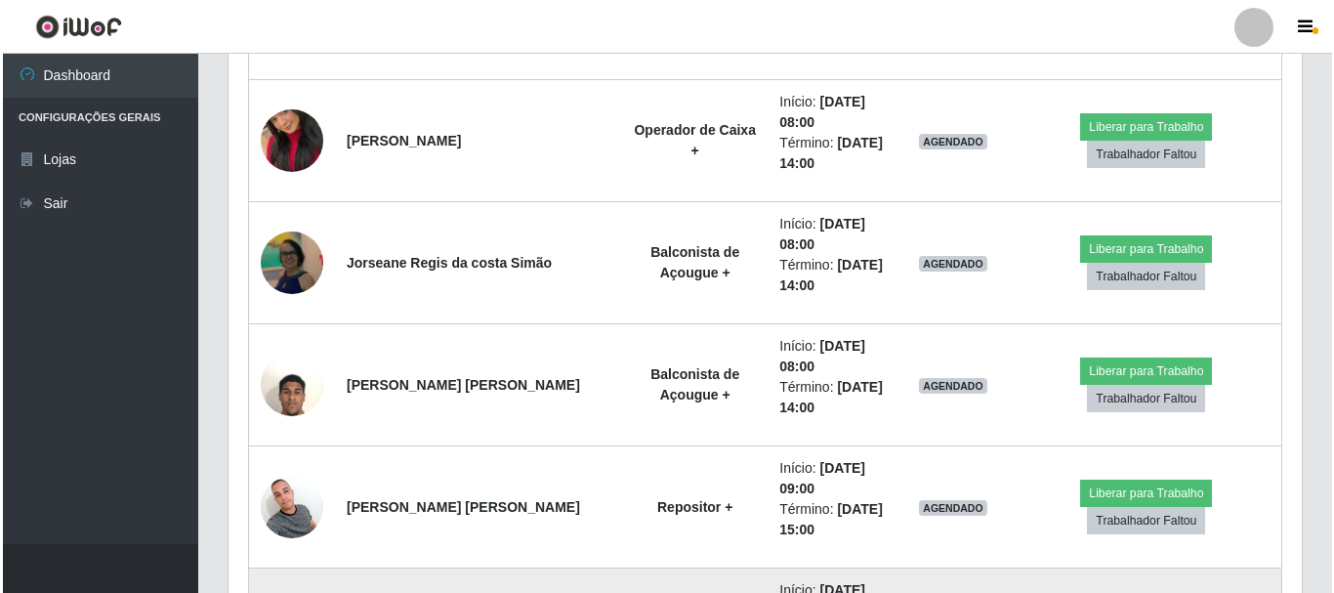
scroll to position [5067, 0]
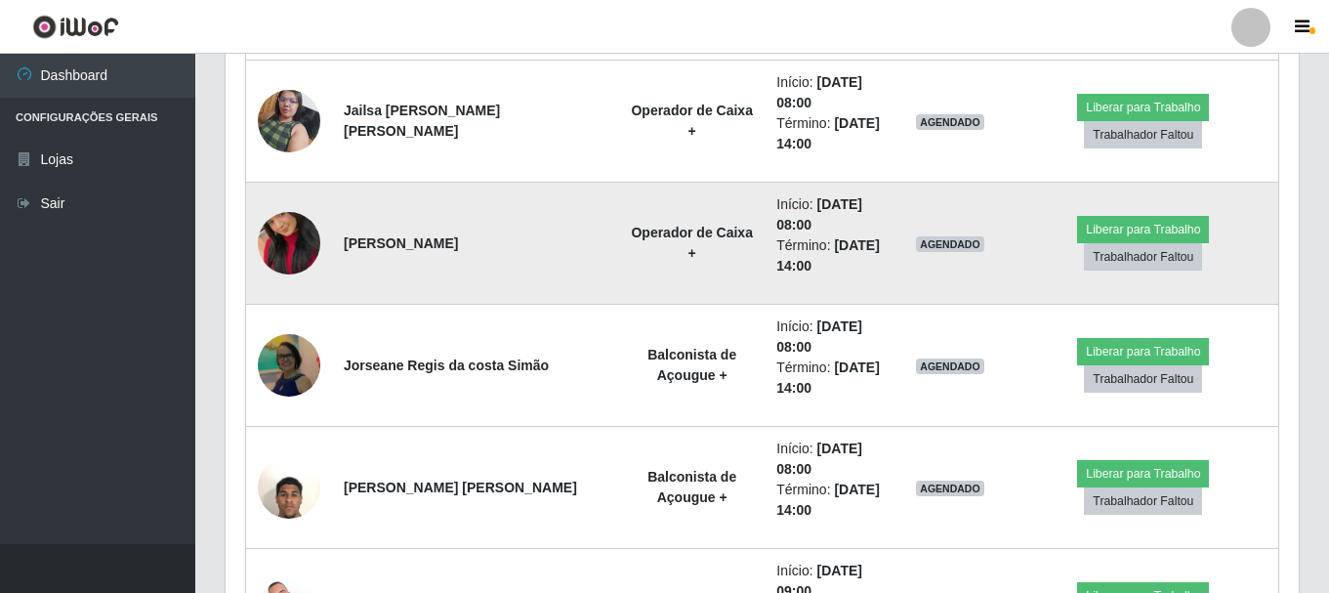
click at [273, 222] on img at bounding box center [289, 242] width 62 height 111
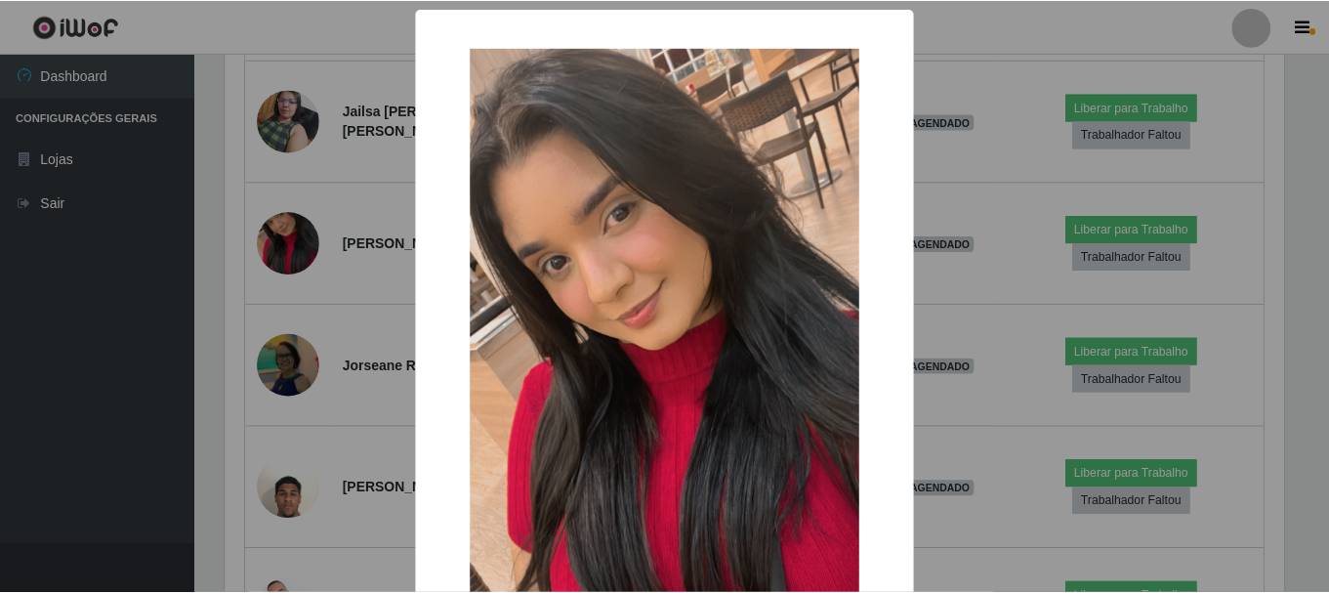
scroll to position [405, 1063]
click at [994, 36] on div "× OK Cancel" at bounding box center [667, 296] width 1334 height 593
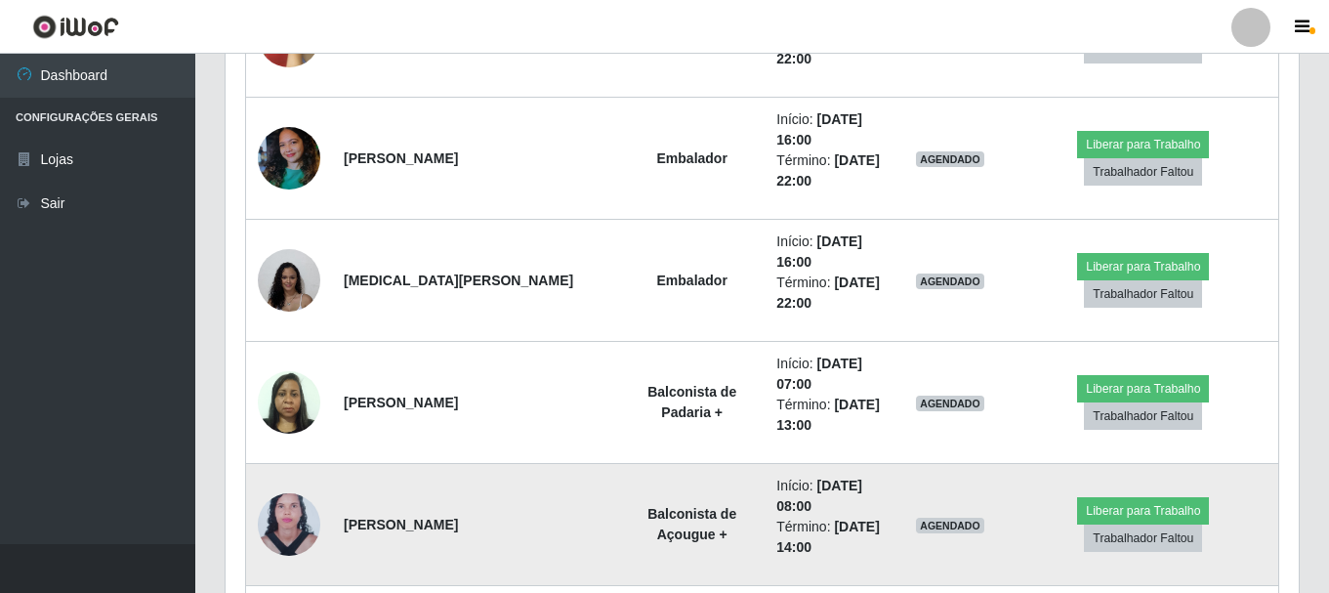
scroll to position [2724, 0]
